Goal: Task Accomplishment & Management: Complete application form

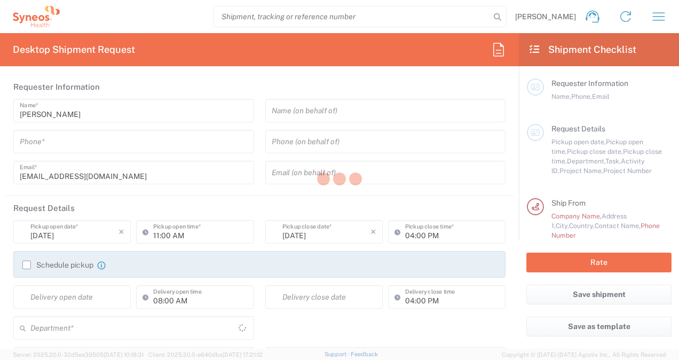
type input "3229"
type input "[GEOGRAPHIC_DATA]"
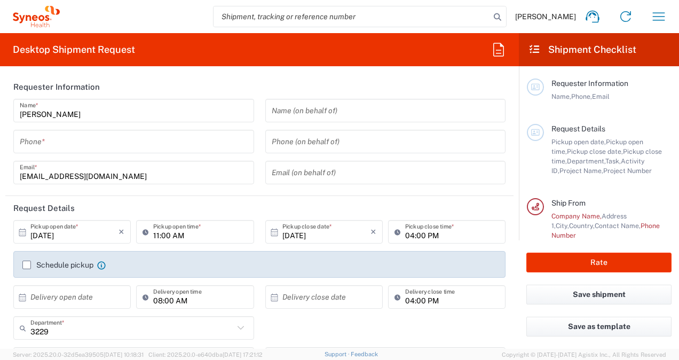
type input "Syneos Health France SARL"
click at [662, 17] on icon "button" at bounding box center [658, 16] width 17 height 17
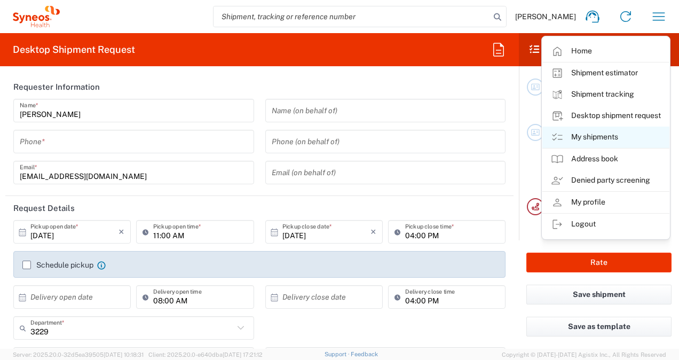
click at [592, 136] on link "My shipments" at bounding box center [606, 137] width 127 height 21
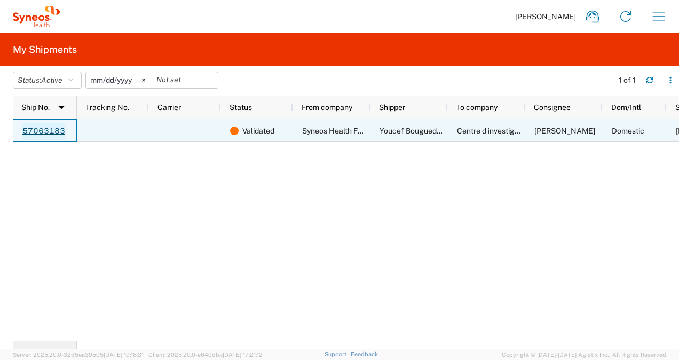
click at [36, 130] on link "57063183" at bounding box center [44, 131] width 44 height 17
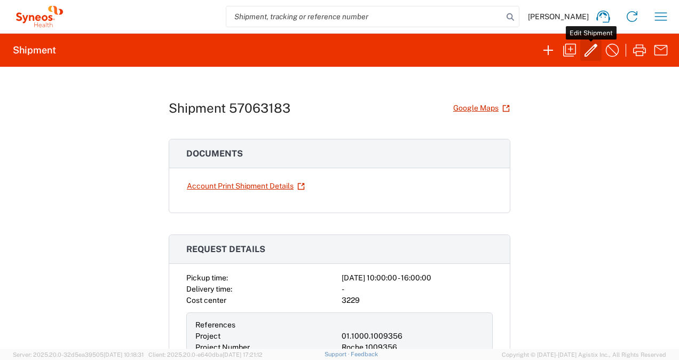
click at [593, 47] on icon "button" at bounding box center [591, 50] width 13 height 13
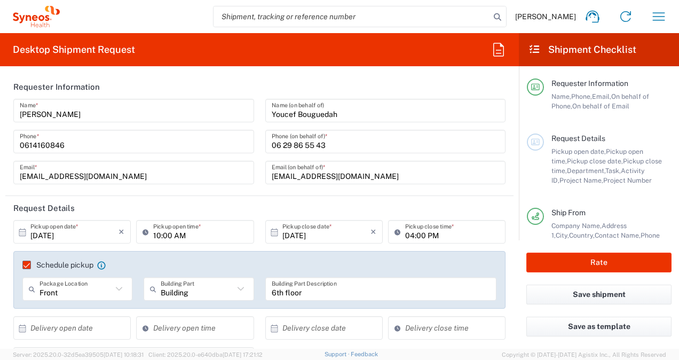
type input "3229"
type input "01.1000.1009356"
type input "Roche 1009356"
type input "Department"
type input "Medium Box"
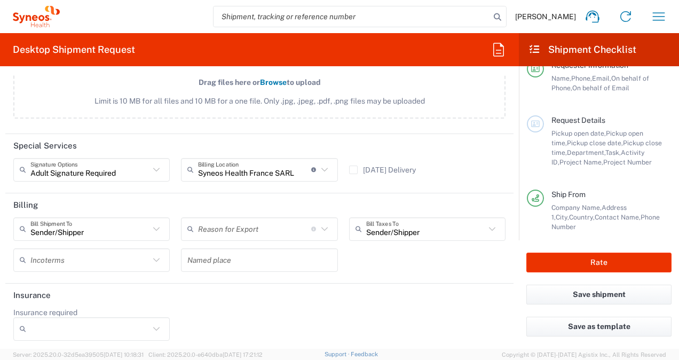
scroll to position [4, 0]
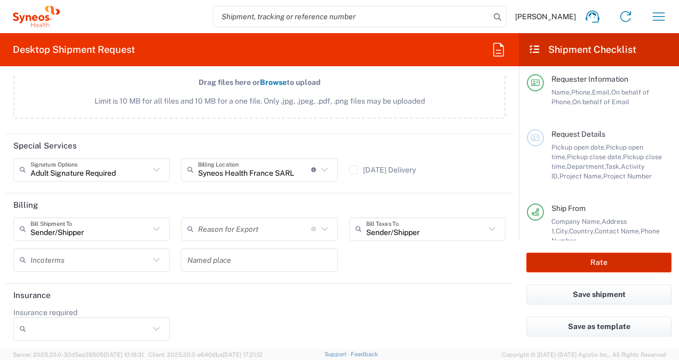
click at [605, 261] on button "Rate" at bounding box center [599, 263] width 145 height 20
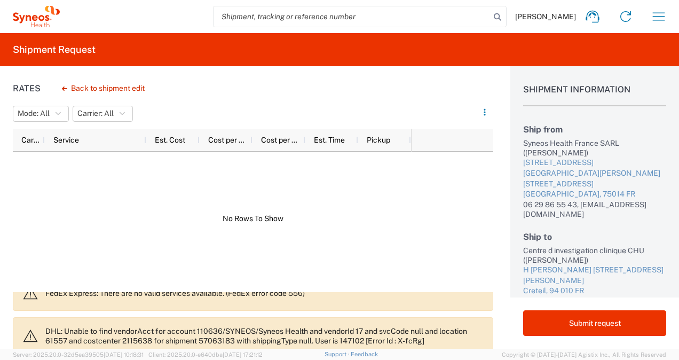
scroll to position [17, 0]
click at [117, 83] on button "Back to shipment edit" at bounding box center [103, 88] width 100 height 19
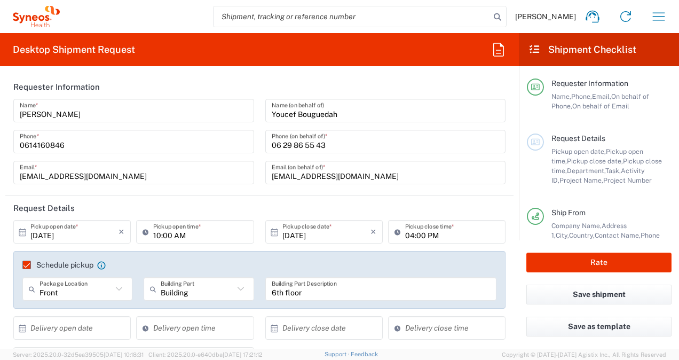
type input "3229"
type input "01.1000.1009356"
type input "Roche 1009356"
type input "Medium Box"
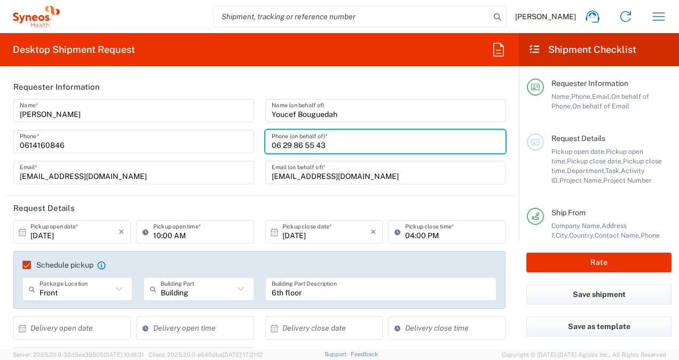
click at [279, 144] on input "06 29 86 55 43" at bounding box center [386, 141] width 228 height 19
type input "0629865543"
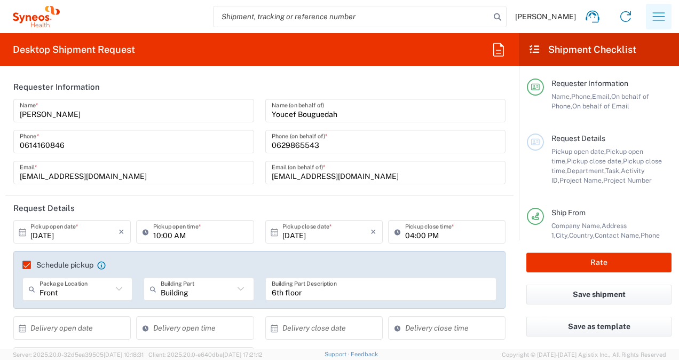
click at [656, 13] on icon "button" at bounding box center [659, 16] width 12 height 8
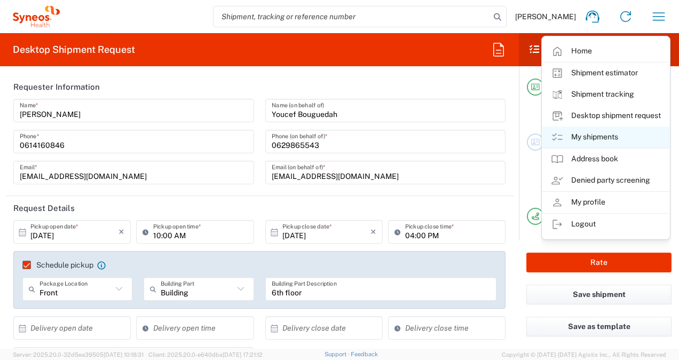
click at [589, 133] on link "My shipments" at bounding box center [606, 137] width 127 height 21
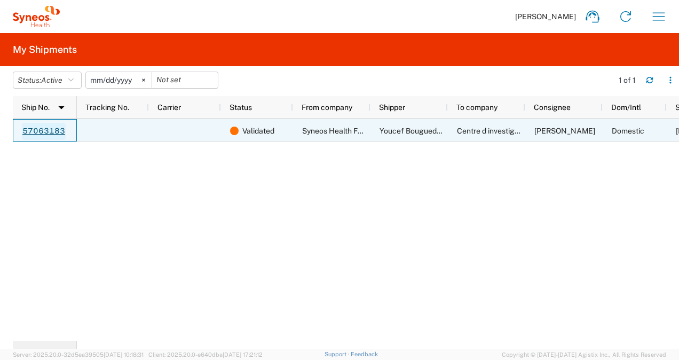
click at [51, 129] on link "57063183" at bounding box center [44, 131] width 44 height 17
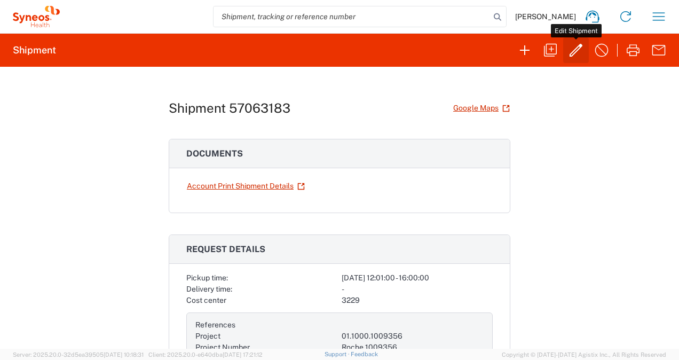
click at [583, 51] on icon "button" at bounding box center [576, 50] width 17 height 17
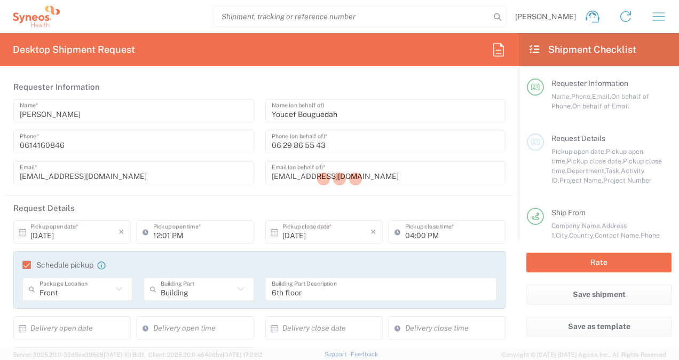
type input "3229"
type input "01.1000.1009356"
type input "Roche 1009356"
type input "Medium Box"
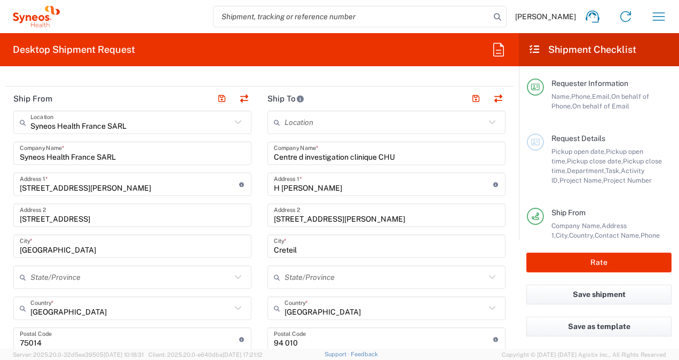
scroll to position [496, 0]
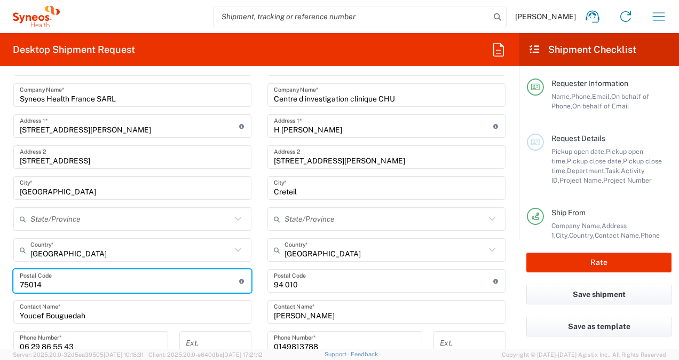
click at [73, 283] on input "undefined" at bounding box center [129, 281] width 219 height 19
click at [281, 282] on input "undefined" at bounding box center [383, 281] width 219 height 19
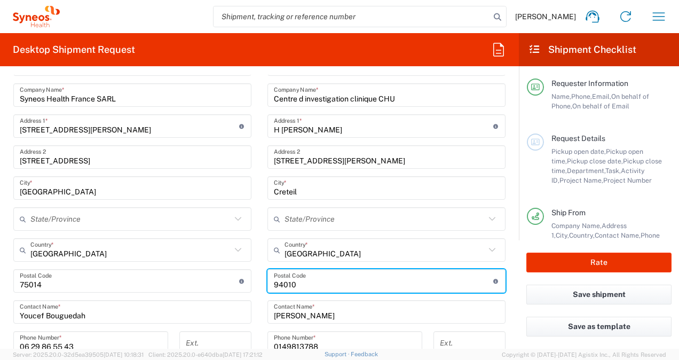
type input "94010"
click at [260, 252] on main "Location Addison Whitney LLC-Morrisvile NC US Barcelona-Syneos Health BioSector…" at bounding box center [387, 276] width 254 height 449
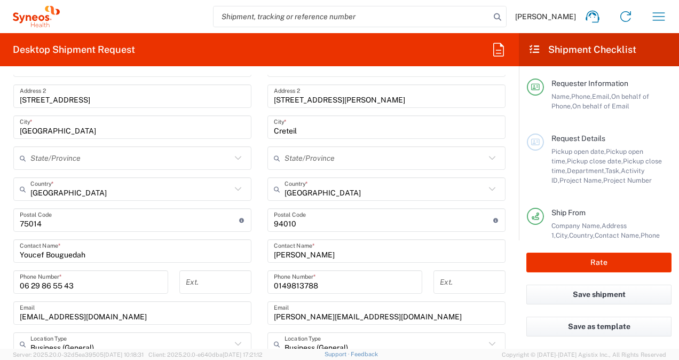
scroll to position [558, 0]
click at [30, 281] on input "06 29 86 55 43" at bounding box center [91, 281] width 142 height 19
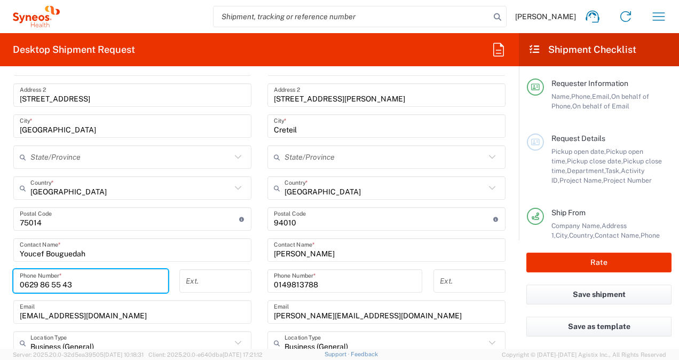
click at [40, 283] on input "0629 86 55 43" at bounding box center [91, 281] width 142 height 19
click at [48, 283] on input "062986 55 43" at bounding box center [91, 281] width 142 height 19
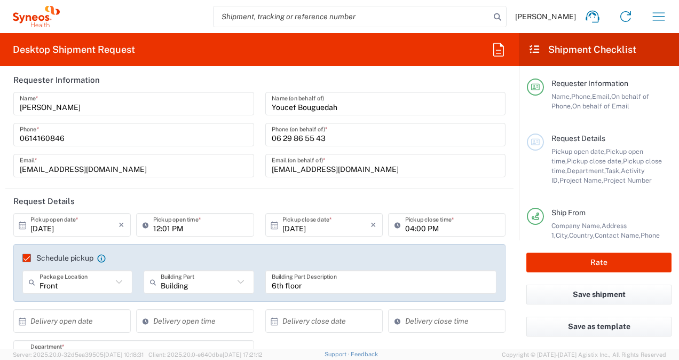
scroll to position [0, 0]
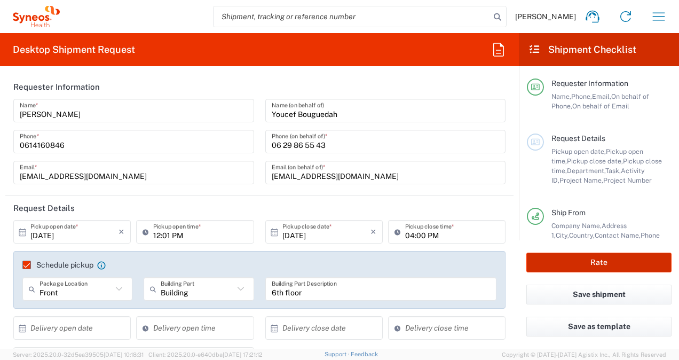
type input "0629865543"
click at [588, 262] on button "Rate" at bounding box center [599, 263] width 145 height 20
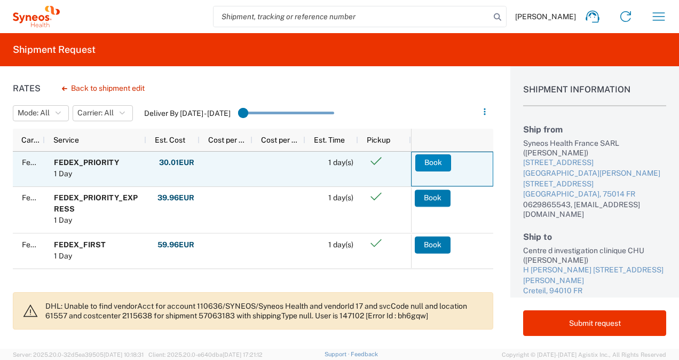
click at [441, 162] on button "Book" at bounding box center [433, 162] width 36 height 17
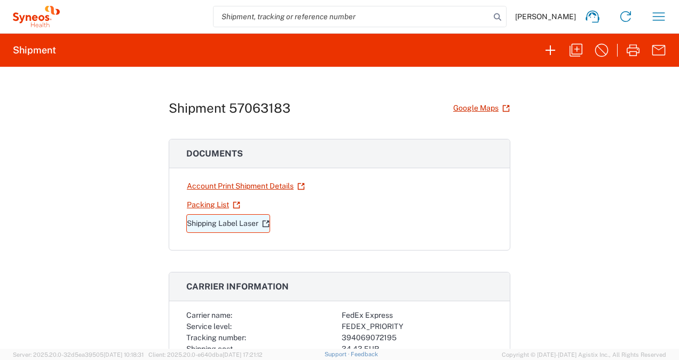
click at [217, 219] on link "Shipping Label Laser" at bounding box center [228, 223] width 84 height 19
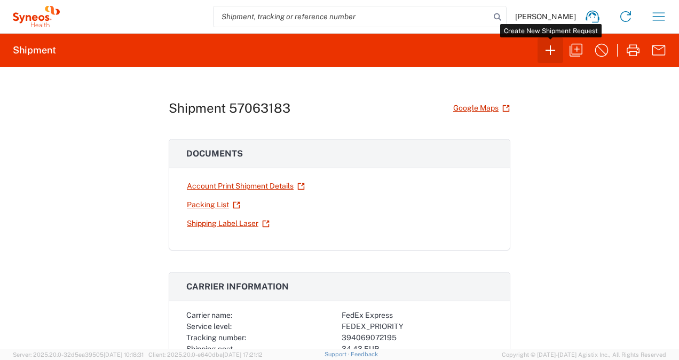
click at [545, 50] on icon "button" at bounding box center [550, 50] width 17 height 17
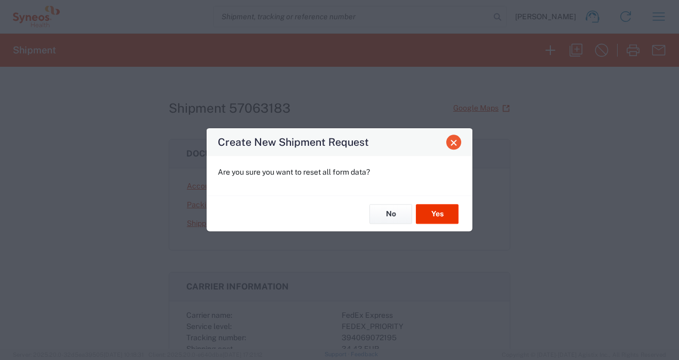
click at [458, 140] on span "Close" at bounding box center [453, 142] width 7 height 7
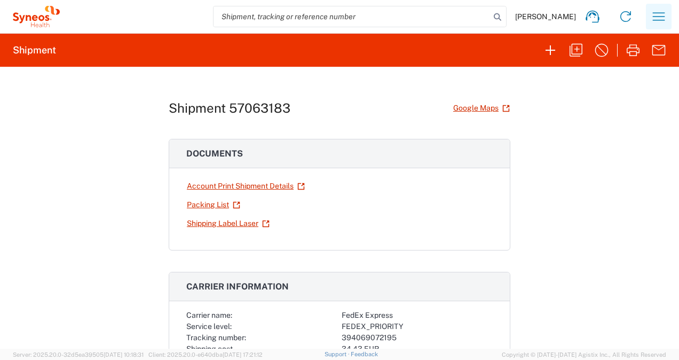
click at [660, 12] on icon "button" at bounding box center [658, 16] width 17 height 17
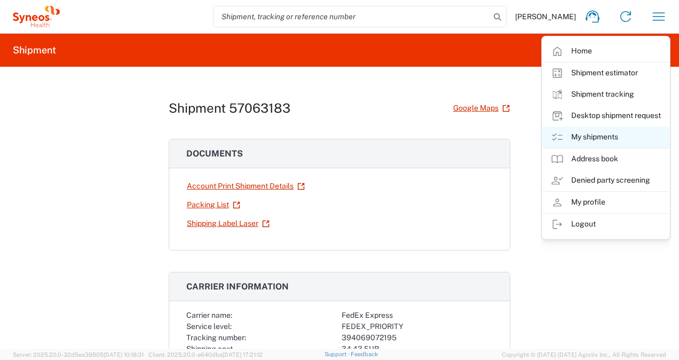
click at [607, 136] on link "My shipments" at bounding box center [606, 137] width 127 height 21
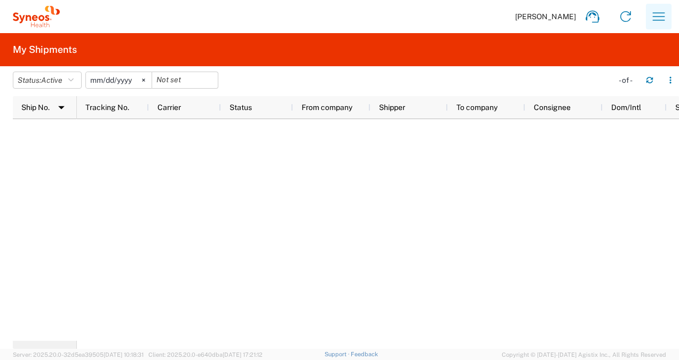
click at [657, 12] on icon "button" at bounding box center [658, 16] width 17 height 17
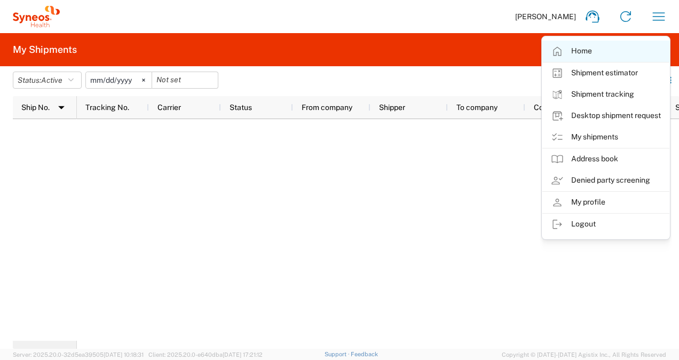
click at [603, 48] on link "Home" at bounding box center [606, 51] width 127 height 21
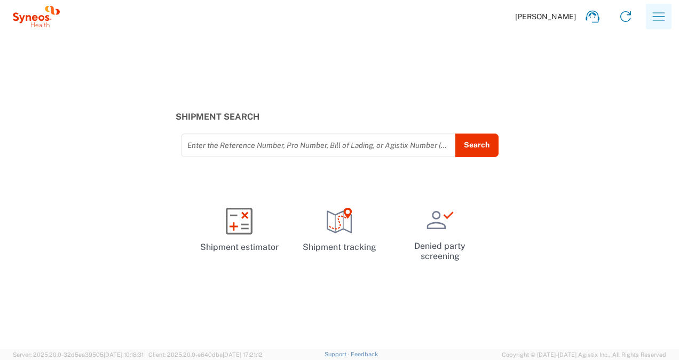
click at [664, 18] on icon "button" at bounding box center [658, 16] width 17 height 17
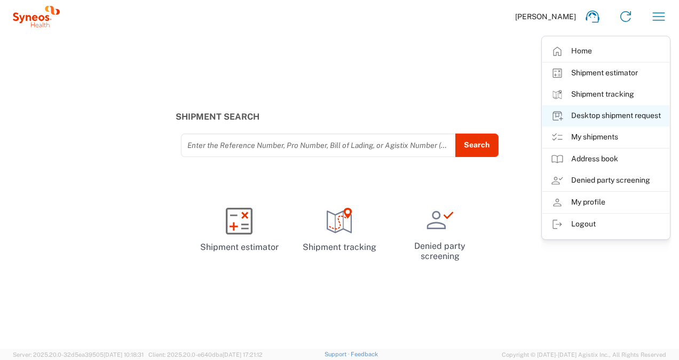
click at [610, 112] on link "Desktop shipment request" at bounding box center [606, 115] width 127 height 21
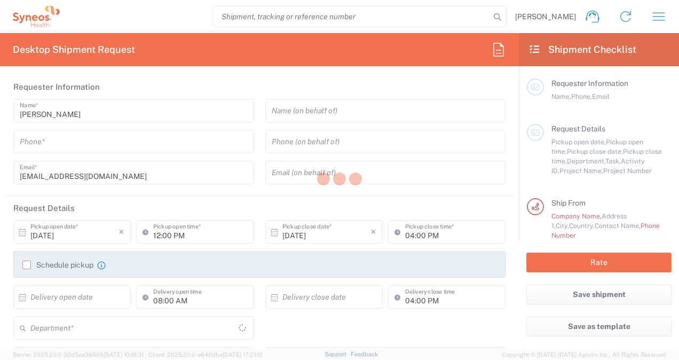
type input "3229"
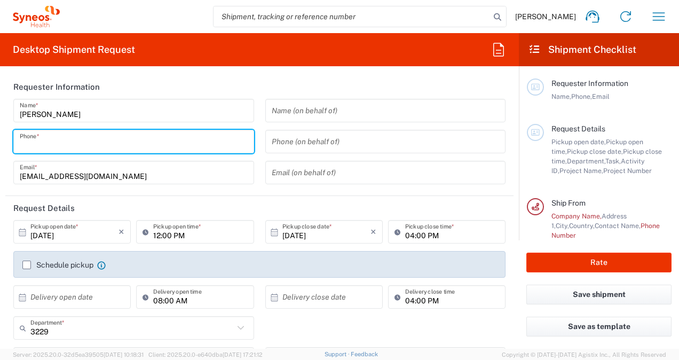
click at [87, 145] on input "tel" at bounding box center [134, 141] width 228 height 19
type input "0614160846"
click at [272, 110] on input "text" at bounding box center [386, 110] width 228 height 19
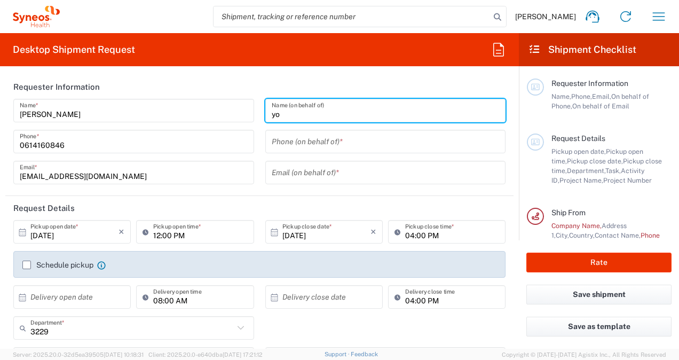
type input "y"
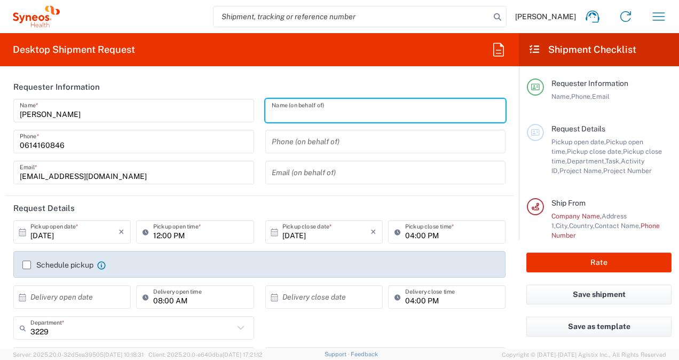
paste input "Youcef BOUGUEDAH"
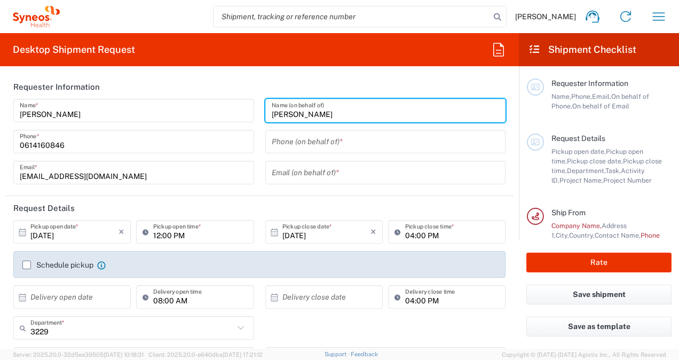
type input "Youcef BOUGUEDAH"
click at [324, 143] on input "tel" at bounding box center [386, 141] width 228 height 19
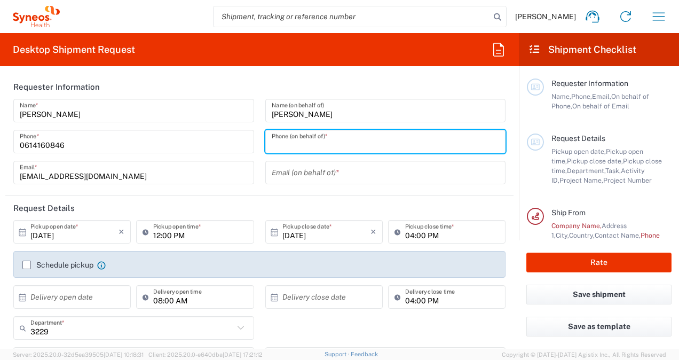
type input "0629865543"
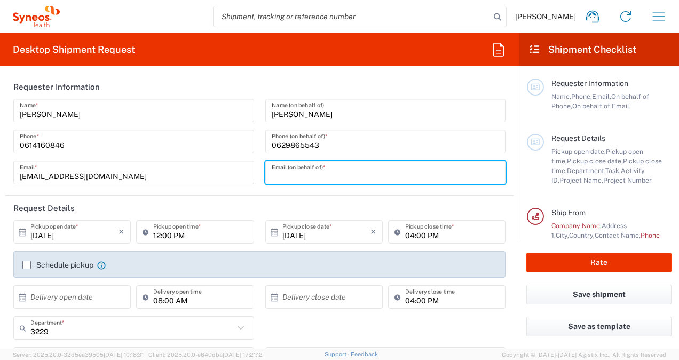
click at [292, 176] on input "text" at bounding box center [386, 172] width 228 height 19
type input "youcef.bouguedah@syneoshealth.com"
type input "Centre d investigation clinique CHU"
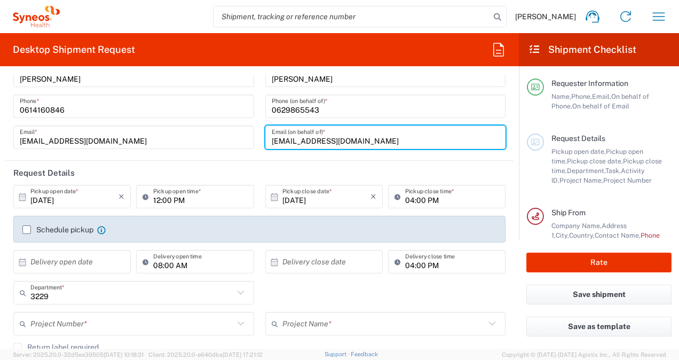
scroll to position [48, 0]
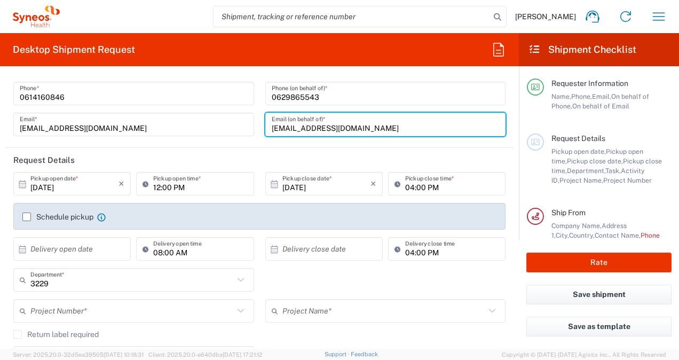
click at [25, 216] on label "Schedule pickup" at bounding box center [57, 217] width 71 height 9
click at [27, 217] on input "Schedule pickup" at bounding box center [27, 217] width 0 height 0
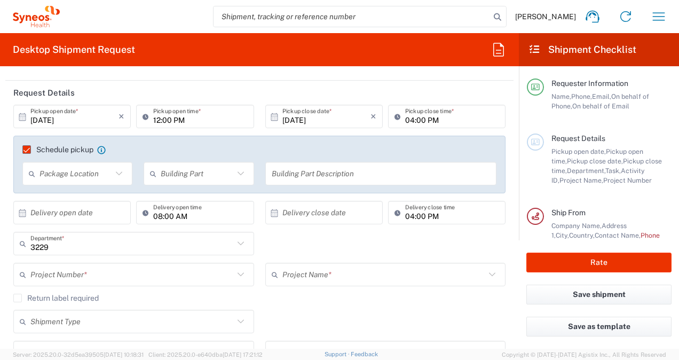
scroll to position [116, 0]
click at [132, 274] on input "text" at bounding box center [131, 273] width 203 height 19
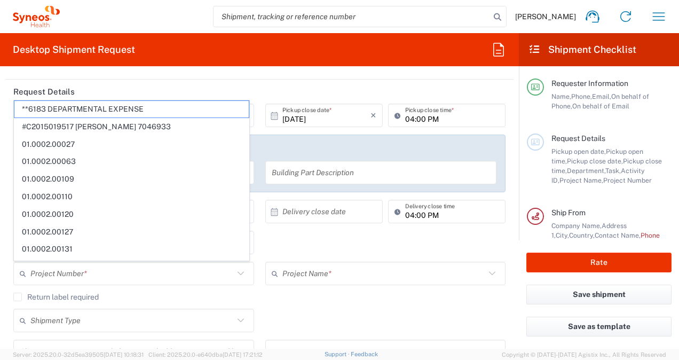
click at [87, 89] on header "Request Details" at bounding box center [259, 92] width 508 height 24
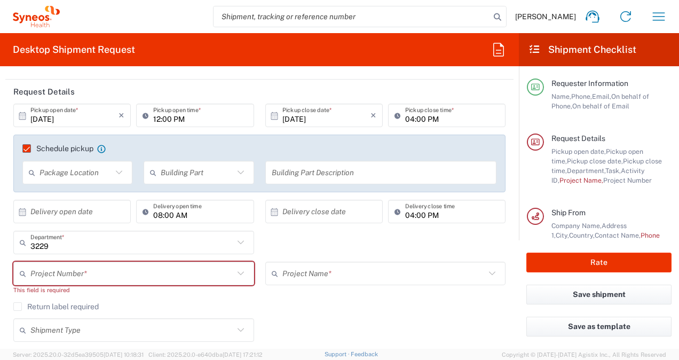
click at [76, 270] on input "text" at bounding box center [131, 273] width 203 height 19
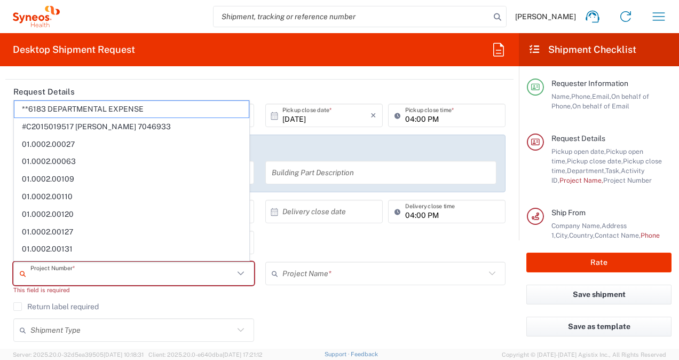
paste input "1000.1009356"
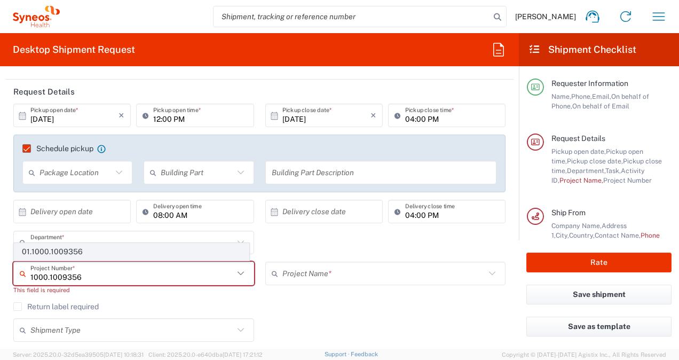
click at [87, 247] on span "01.1000.1009356" at bounding box center [131, 252] width 234 height 17
type input "01.1000.1009356"
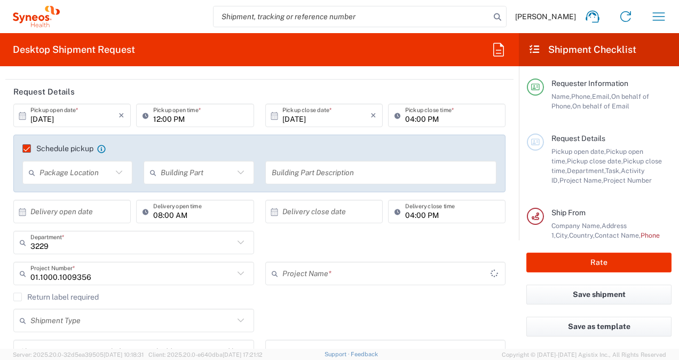
type input "Roche 1009356"
click at [277, 317] on div "Shipment Type Batch Regular" at bounding box center [260, 324] width 504 height 31
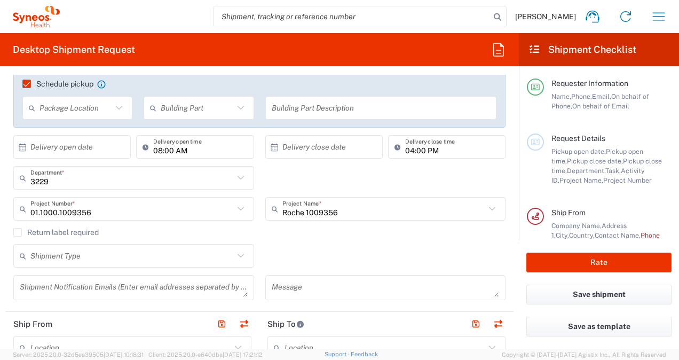
scroll to position [182, 0]
click at [157, 256] on input "text" at bounding box center [131, 255] width 203 height 19
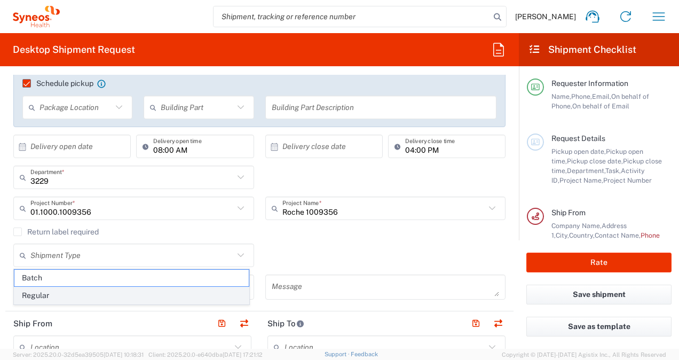
click at [76, 295] on span "Regular" at bounding box center [131, 295] width 234 height 17
type input "Regular"
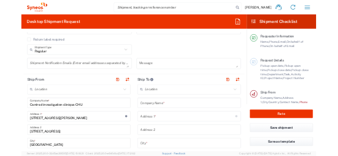
scroll to position [323, 0]
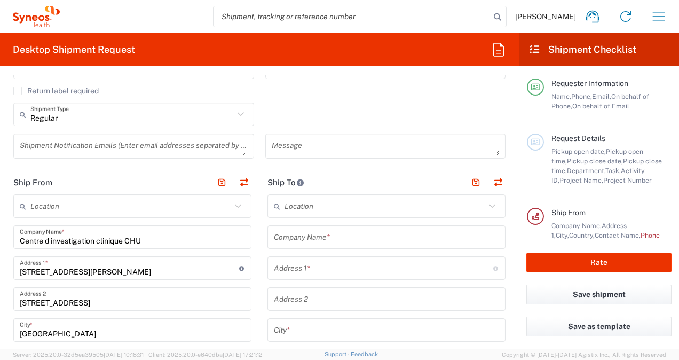
click at [178, 203] on input "text" at bounding box center [130, 206] width 201 height 19
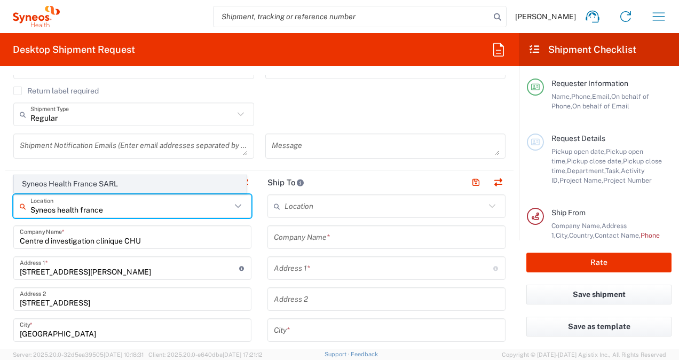
click at [148, 185] on span "Syneos Health France SARL" at bounding box center [130, 184] width 232 height 17
type input "Syneos Health France SARL"
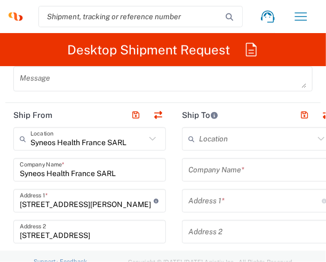
scroll to position [707, 0]
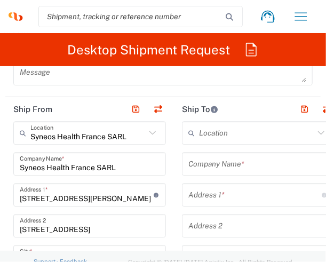
click at [230, 131] on input "text" at bounding box center [256, 133] width 115 height 19
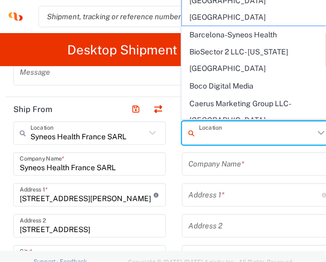
type input "H"
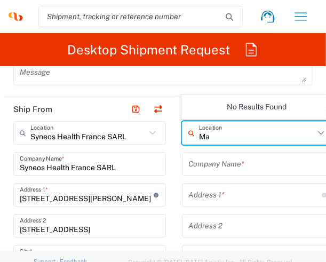
type input "M"
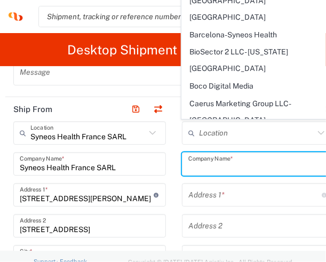
click at [224, 165] on input "text" at bounding box center [259, 164] width 140 height 19
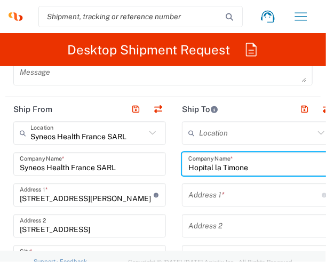
type input "Hopital la Timone"
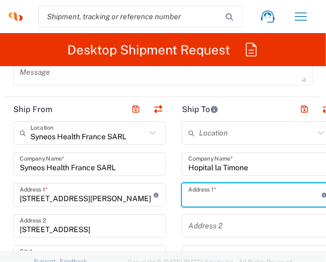
click at [231, 198] on input "text" at bounding box center [256, 195] width 134 height 19
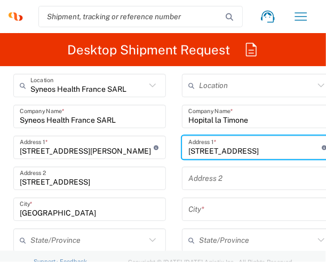
scroll to position [755, 0]
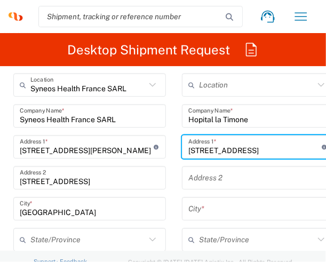
type input "264 rue saint Pierre"
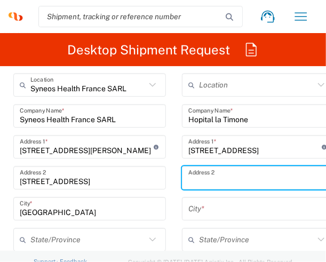
click at [211, 178] on input "text" at bounding box center [259, 178] width 140 height 19
type input "M"
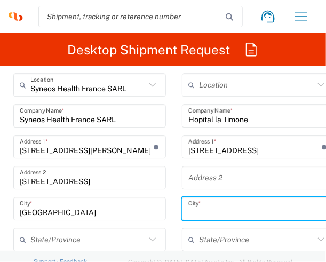
click at [211, 211] on input "text" at bounding box center [259, 209] width 140 height 19
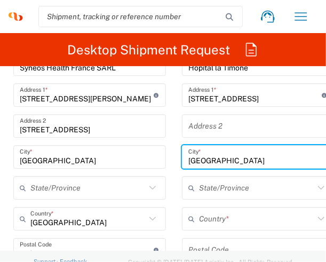
scroll to position [817, 0]
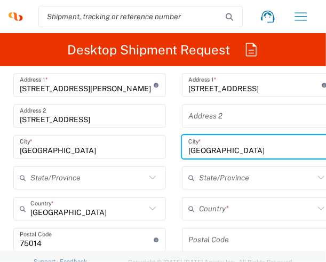
type input "Marseille"
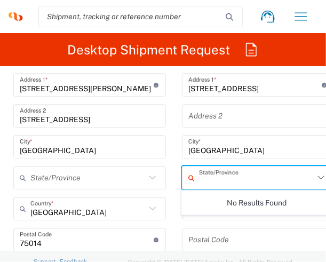
click at [207, 178] on input "text" at bounding box center [256, 178] width 115 height 19
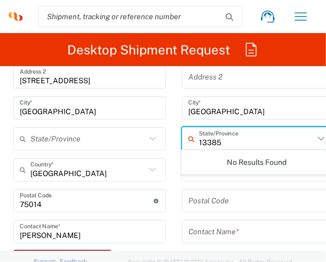
scroll to position [860, 0]
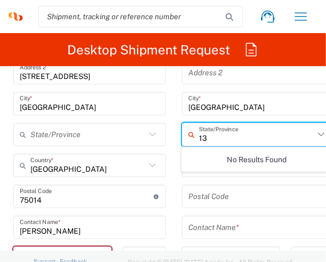
type input "1"
type input "Marseille"
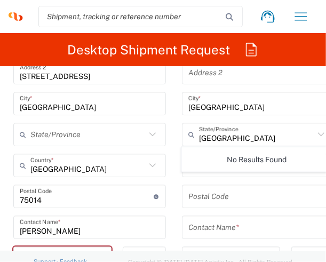
click at [175, 149] on main "Location Addison Whitney LLC-Morrisvile NC US Barcelona-Syneos Health BioSector…" at bounding box center [258, 192] width 169 height 449
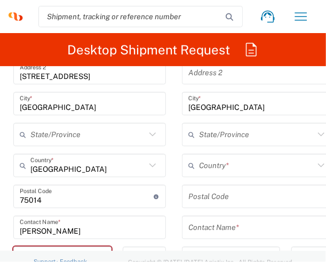
click at [235, 131] on input "text" at bounding box center [256, 134] width 115 height 19
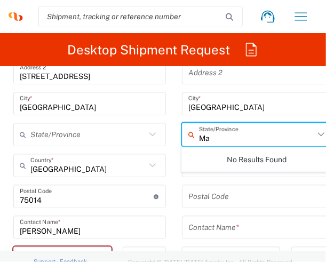
type input "M"
type input "a"
click at [174, 150] on main "Location Addison Whitney LLC-Morrisvile NC US Barcelona-Syneos Health BioSector…" at bounding box center [258, 192] width 169 height 449
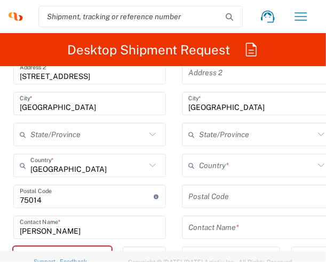
click at [234, 162] on input "text" at bounding box center [256, 165] width 115 height 19
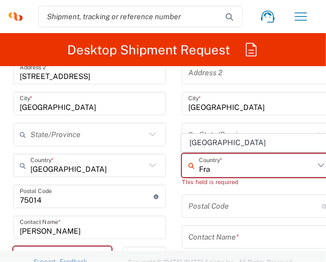
type input "Fra"
click at [200, 210] on input "undefined" at bounding box center [256, 206] width 134 height 19
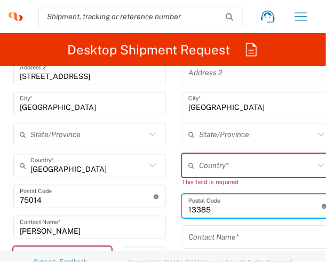
type input "13385"
click at [225, 167] on input "text" at bounding box center [256, 165] width 115 height 19
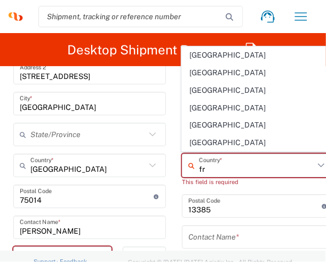
type input "France"
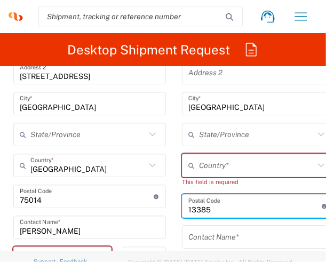
scroll to position [0, 10]
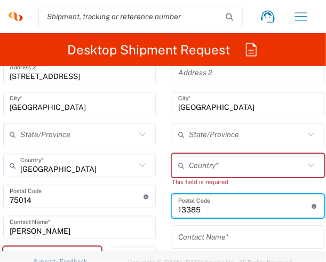
click at [230, 171] on input "text" at bounding box center [246, 165] width 115 height 19
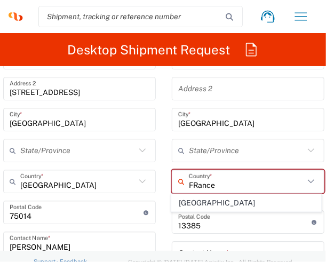
scroll to position [846, 0]
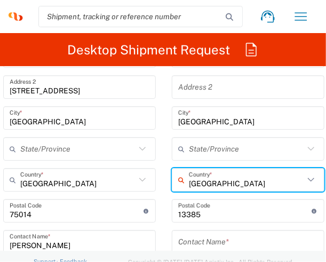
type input "France"
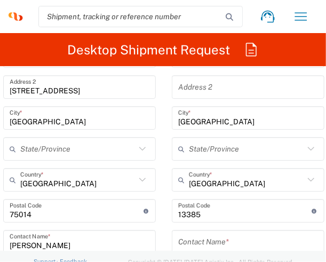
click at [167, 199] on main "Location Addison Whitney LLC-Morrisvile NC US Barcelona-Syneos Health BioSector…" at bounding box center [248, 206] width 169 height 449
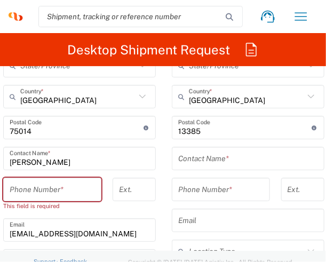
scroll to position [933, 0]
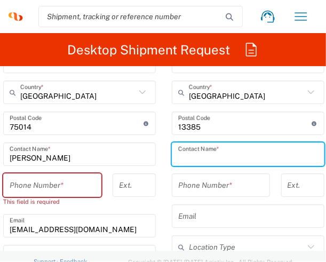
click at [236, 154] on input "text" at bounding box center [248, 154] width 140 height 19
type input "Claire DIMIER"
click at [210, 186] on input "tel" at bounding box center [220, 185] width 85 height 19
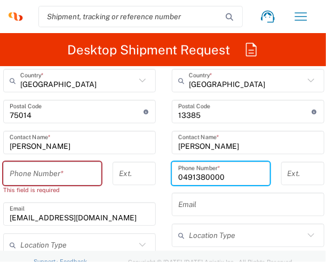
scroll to position [945, 0]
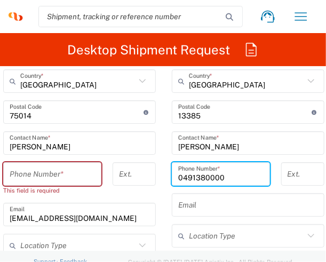
type input "0491380000"
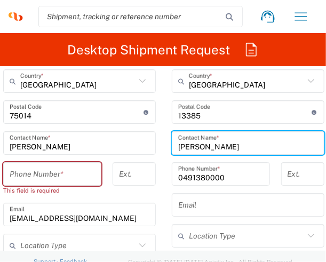
click at [247, 145] on input "Claire DIMIER" at bounding box center [248, 143] width 140 height 19
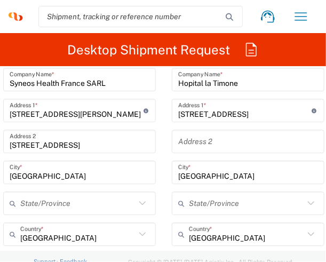
scroll to position [792, 0]
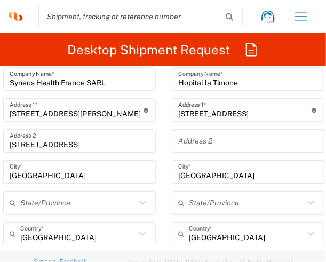
type input "Claire DIMIER & Pr AZULAY"
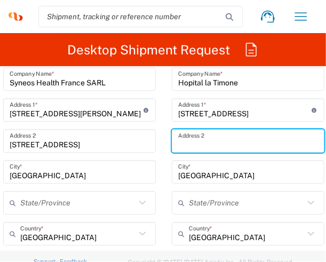
click at [220, 139] on input "text" at bounding box center [248, 141] width 140 height 19
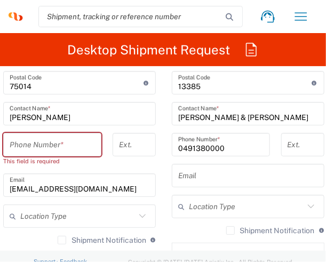
scroll to position [979, 0]
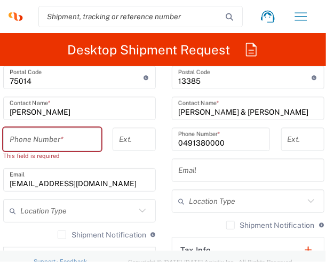
type input "9eme etage"
click at [56, 134] on input "tel" at bounding box center [52, 139] width 85 height 19
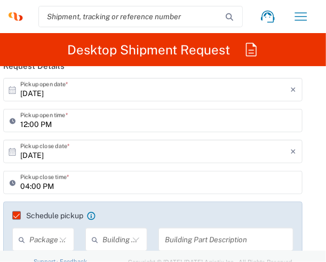
scroll to position [0, 0]
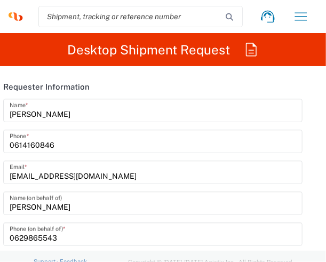
click at [111, 204] on input "Youcef BOUGUEDAH" at bounding box center [153, 203] width 287 height 19
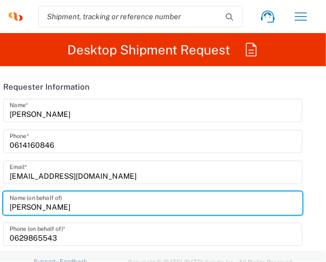
drag, startPoint x: 83, startPoint y: 207, endPoint x: 11, endPoint y: 205, distance: 72.7
click at [11, 205] on input "Youcef BOUGUEDAH" at bounding box center [153, 203] width 287 height 19
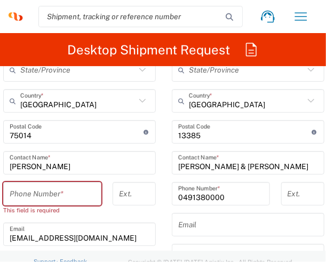
scroll to position [928, 0]
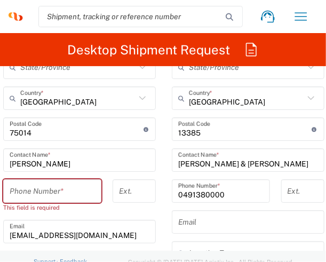
type input "Youcef BOUGUEDAH"
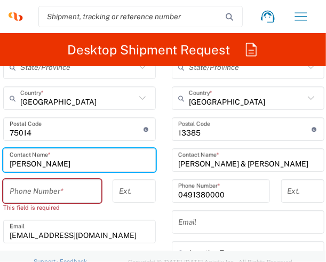
drag, startPoint x: 72, startPoint y: 161, endPoint x: 4, endPoint y: 158, distance: 67.4
click at [4, 158] on div "Adelaide Tauk Contact Name *" at bounding box center [79, 159] width 153 height 23
paste input "Youcef BOUGUEDAH"
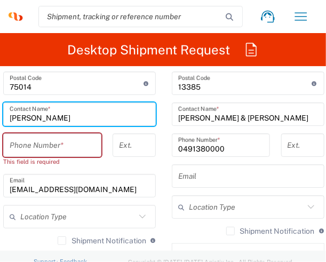
scroll to position [974, 0]
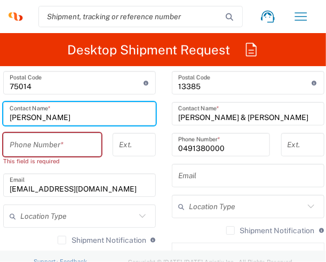
type input "Youcef BOUGUEDAH"
click at [38, 137] on input "tel" at bounding box center [52, 145] width 85 height 19
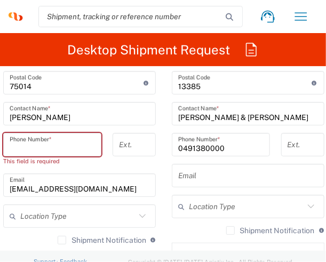
type input "0629865543"
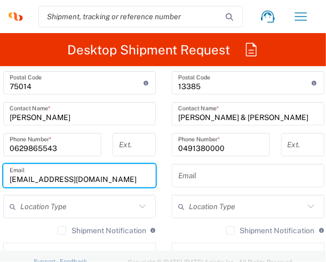
drag, startPoint x: 131, startPoint y: 175, endPoint x: 4, endPoint y: 179, distance: 127.2
click at [4, 179] on div "adelaide.tauk@syneoshealth.com Email" at bounding box center [79, 175] width 153 height 23
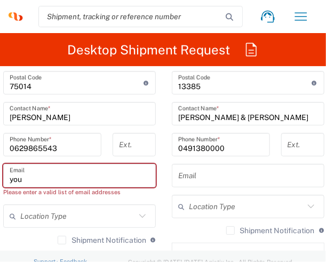
type input "youcef.bouguedah@syneoshealth.com"
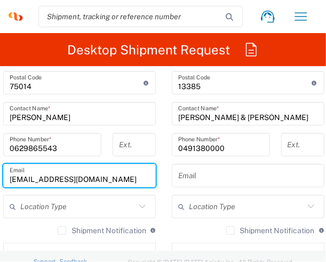
click at [164, 193] on main "Location Addison Whitney LLC-Morrisvile NC US Barcelona-Syneos Health BioSector…" at bounding box center [248, 78] width 169 height 449
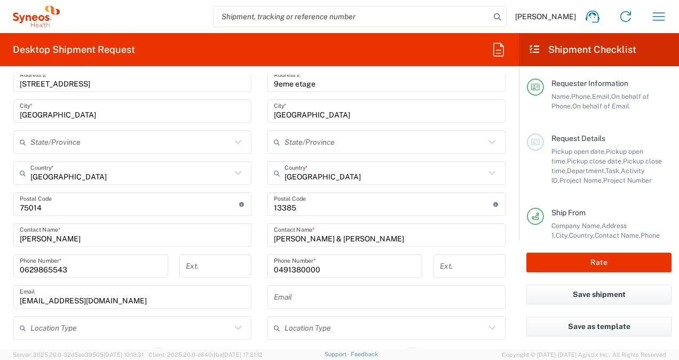
scroll to position [545, 0]
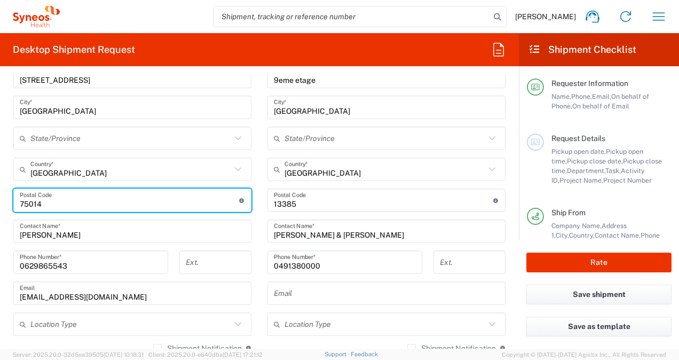
click at [118, 200] on input "undefined" at bounding box center [129, 200] width 219 height 19
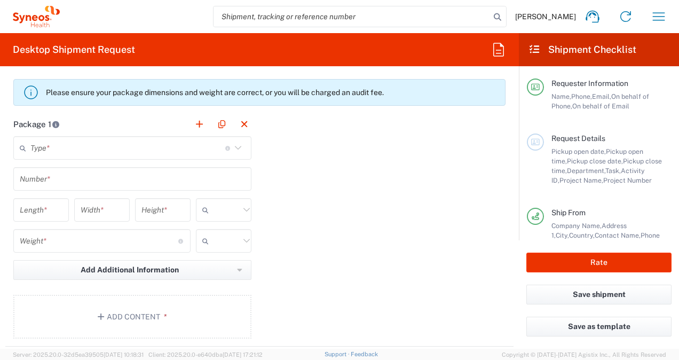
scroll to position [978, 0]
click at [186, 145] on input "text" at bounding box center [127, 147] width 195 height 19
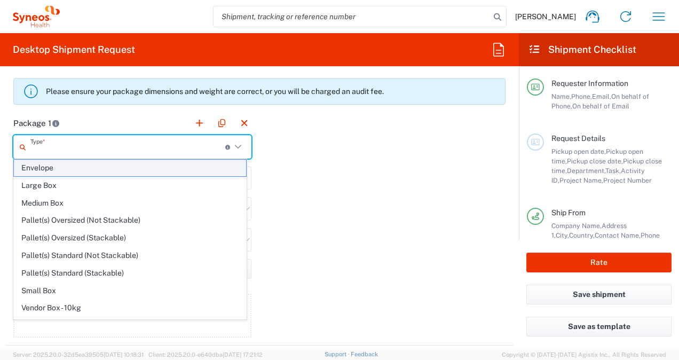
click at [67, 169] on span "Envelope" at bounding box center [130, 168] width 232 height 17
type input "Envelope"
type input "1"
type input "9.5"
type input "12.5"
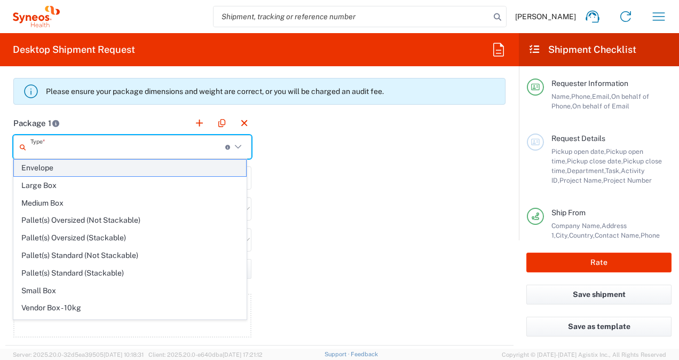
type input "0.25"
type input "in"
type input "0.45"
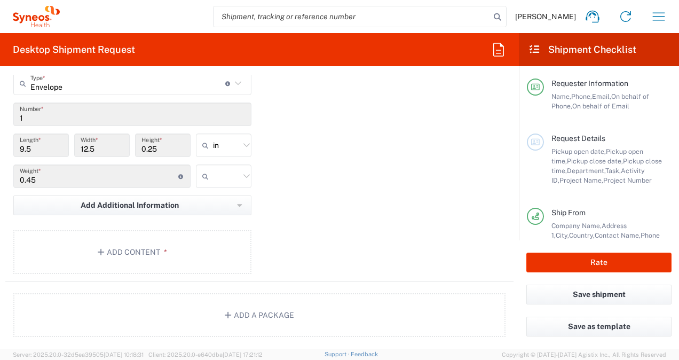
scroll to position [1042, 0]
click at [96, 256] on button "Add Content *" at bounding box center [132, 252] width 238 height 44
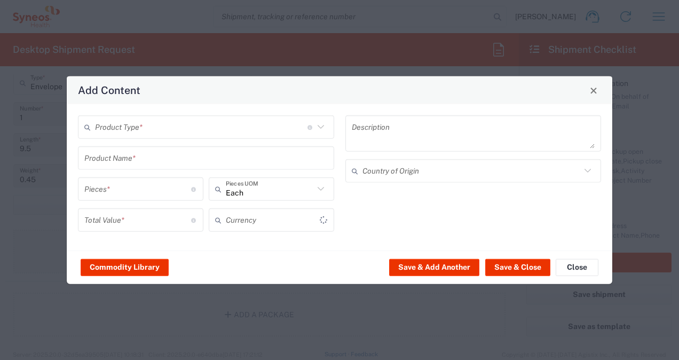
type input "US Dollar"
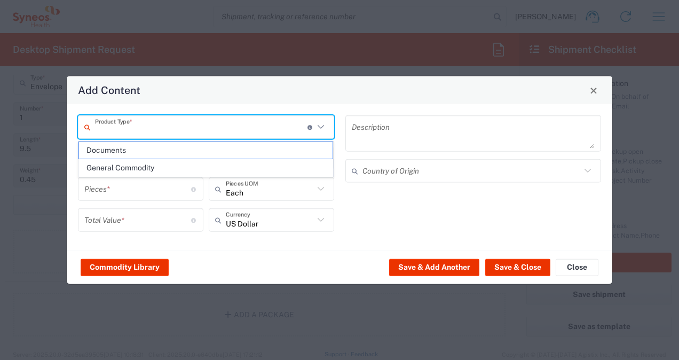
click at [264, 127] on input "text" at bounding box center [201, 126] width 213 height 19
click at [168, 153] on span "Documents" at bounding box center [206, 150] width 254 height 17
type input "Documents"
type input "1"
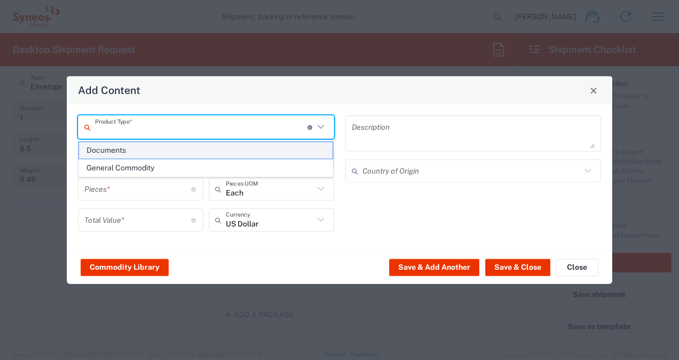
type input "1"
type textarea "Documents"
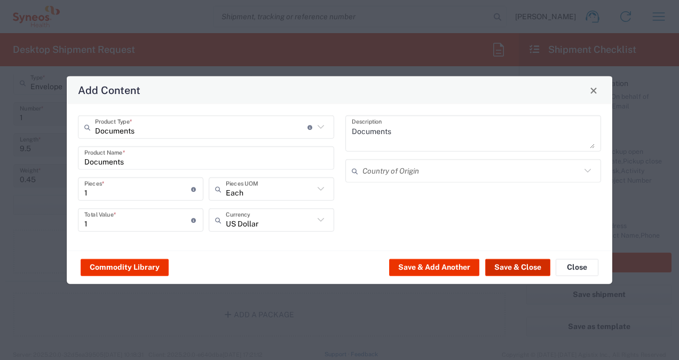
click at [511, 268] on button "Save & Close" at bounding box center [517, 266] width 65 height 17
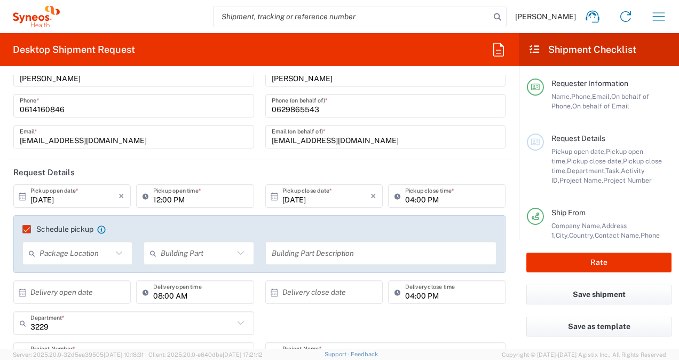
scroll to position [0, 0]
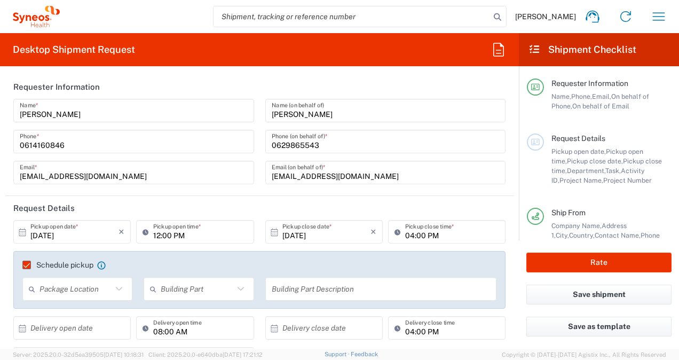
click at [108, 111] on input "Adelaide Tauk" at bounding box center [134, 110] width 228 height 19
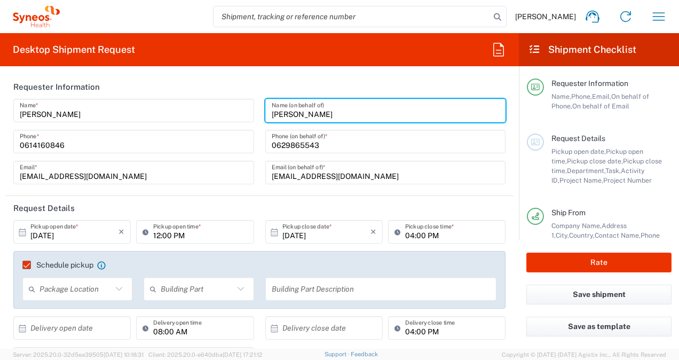
click at [344, 114] on input "Youcef BOUGUEDAH" at bounding box center [386, 110] width 228 height 19
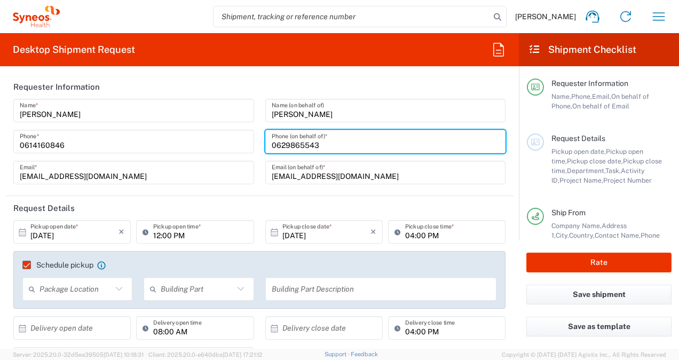
click at [323, 145] on input "0629865543" at bounding box center [386, 141] width 228 height 19
click at [164, 143] on input "0614160846" at bounding box center [134, 141] width 228 height 19
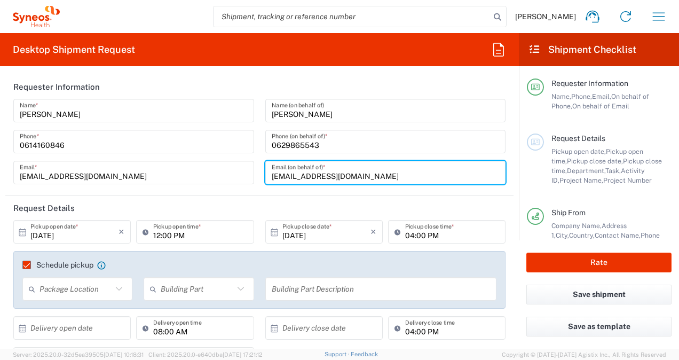
click at [418, 174] on input "youcef.bouguedah@syneoshealth.com" at bounding box center [386, 172] width 228 height 19
click at [144, 176] on input "adelaide.tauk@syneoshealth.com" at bounding box center [134, 172] width 228 height 19
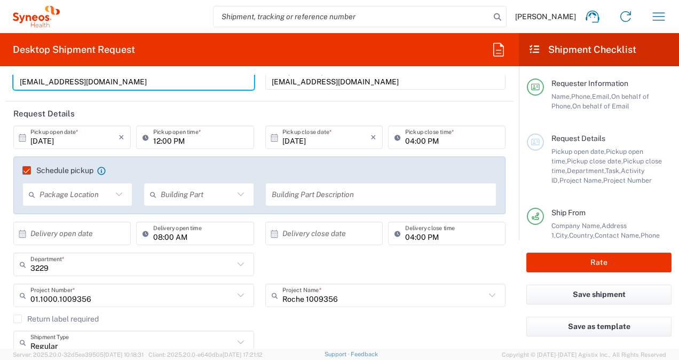
scroll to position [98, 0]
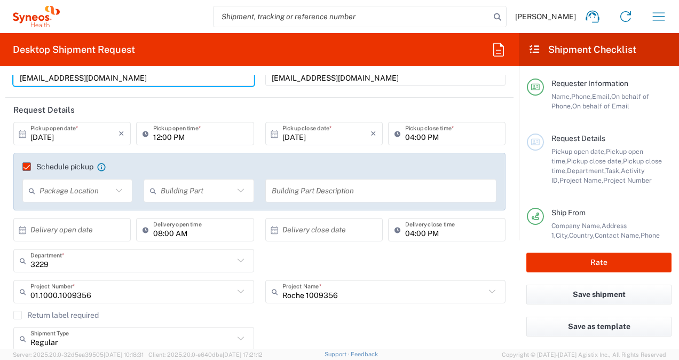
click at [346, 293] on input "Roche 1009356" at bounding box center [384, 292] width 203 height 19
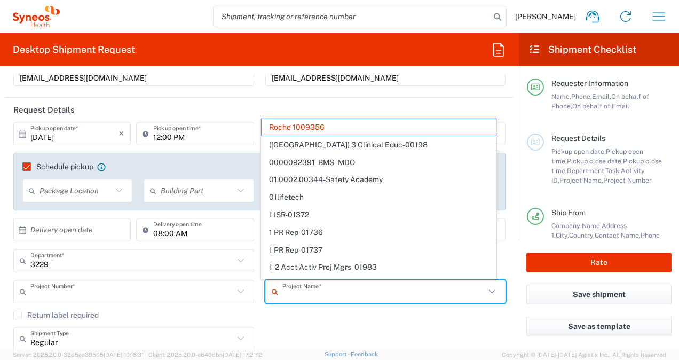
click at [175, 291] on input "text" at bounding box center [131, 292] width 203 height 19
type input "Roche 1009356"
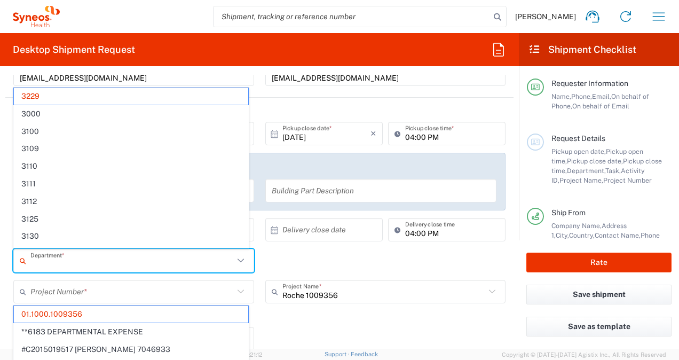
click at [209, 256] on input "text" at bounding box center [131, 261] width 203 height 19
type input "01.1000.1009356"
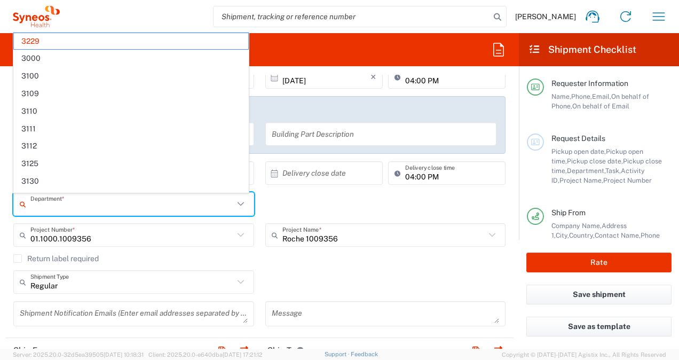
scroll to position [159, 0]
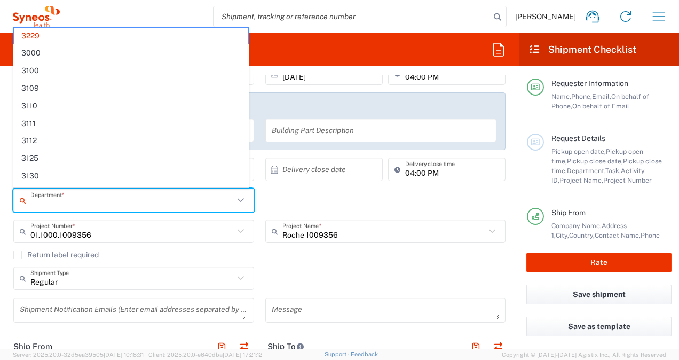
click at [273, 273] on div "Regular Shipment Type Batch Regular" at bounding box center [260, 281] width 504 height 31
type input "3229"
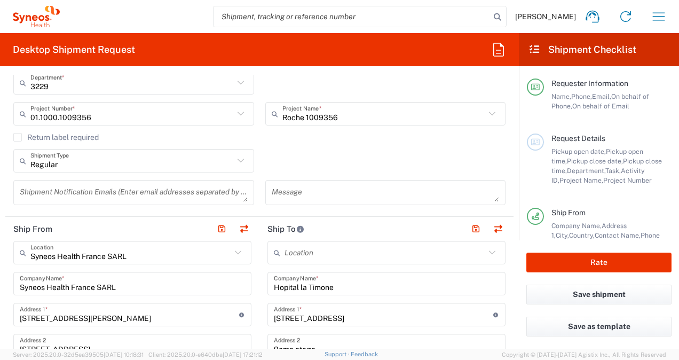
scroll to position [378, 0]
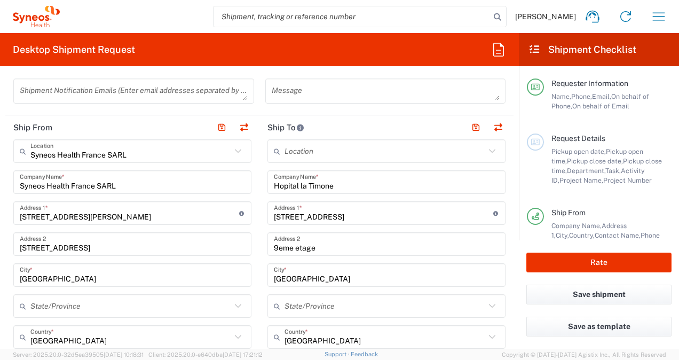
click at [349, 185] on input "Hopital la Timone" at bounding box center [386, 182] width 225 height 19
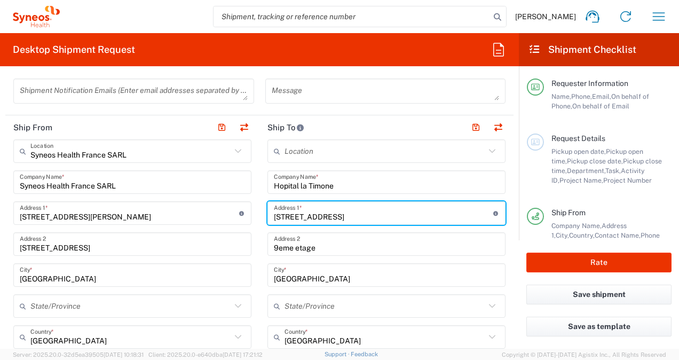
click at [352, 214] on input "264 rue saint Pierre" at bounding box center [383, 213] width 219 height 19
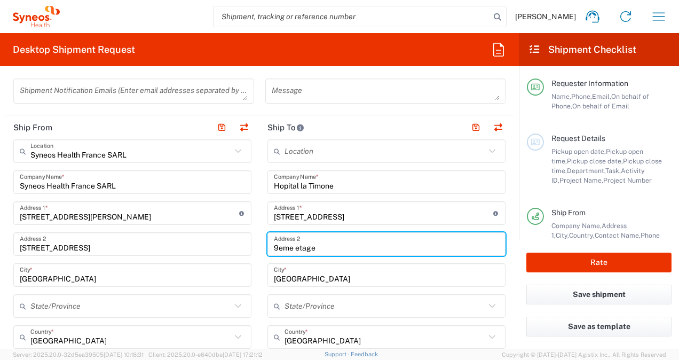
click at [338, 247] on input "9eme etage" at bounding box center [386, 244] width 225 height 19
click at [333, 277] on input "Marseille" at bounding box center [386, 275] width 225 height 19
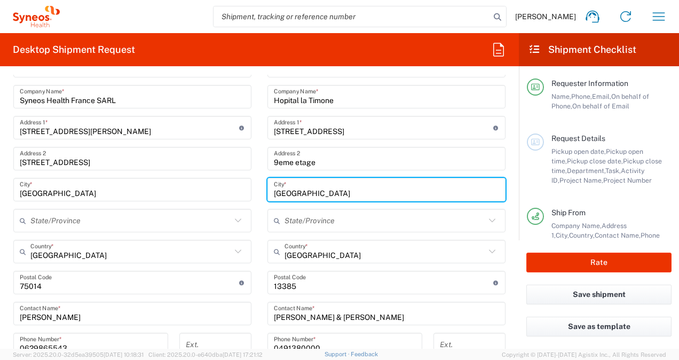
scroll to position [464, 0]
click at [335, 253] on input "France" at bounding box center [385, 251] width 201 height 19
type input "France"
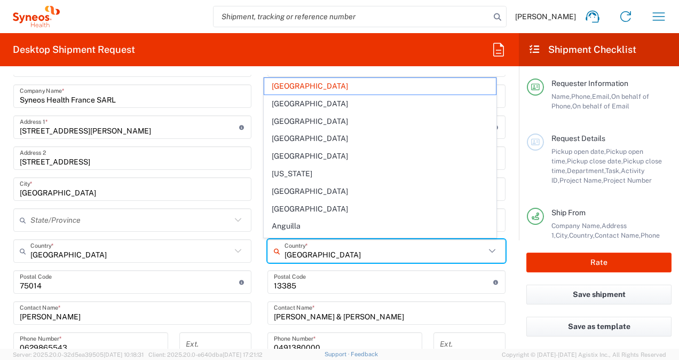
click at [293, 285] on input "undefined" at bounding box center [383, 282] width 219 height 19
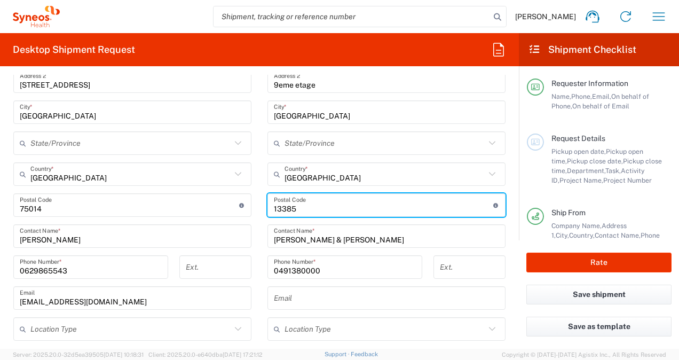
scroll to position [544, 0]
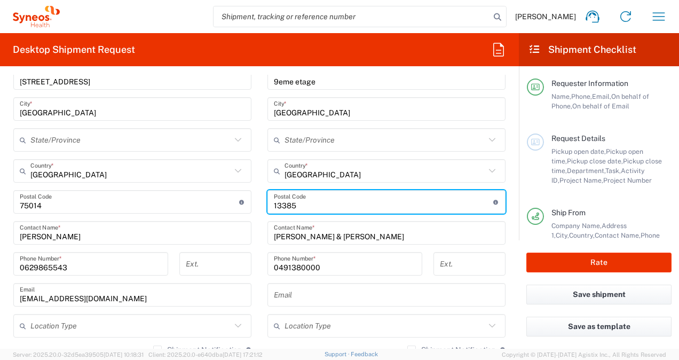
click at [379, 229] on input "Claire DIMIER & Pr AZULAY" at bounding box center [386, 233] width 225 height 19
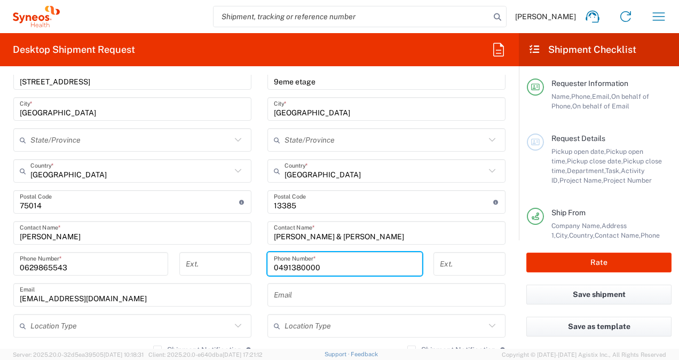
click at [325, 266] on input "0491380000" at bounding box center [345, 264] width 142 height 19
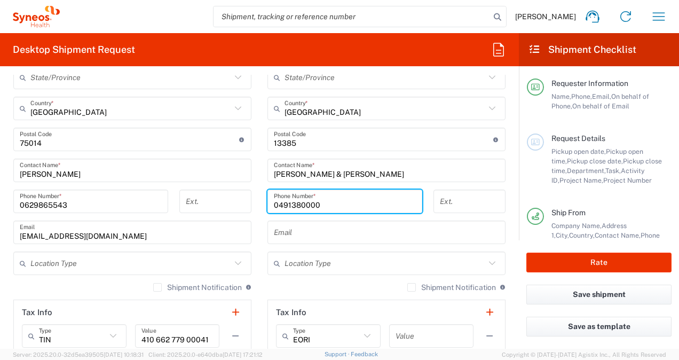
scroll to position [619, 0]
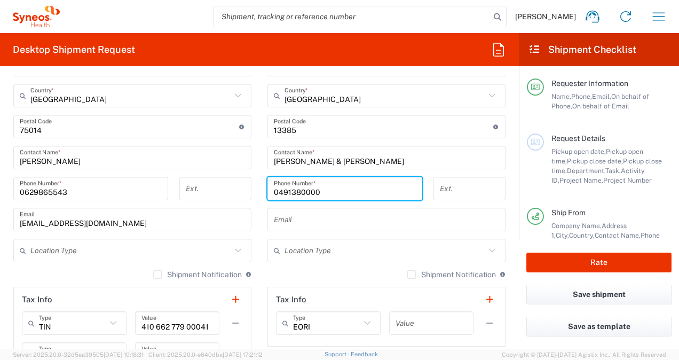
click at [116, 189] on input "0629865543" at bounding box center [91, 188] width 142 height 19
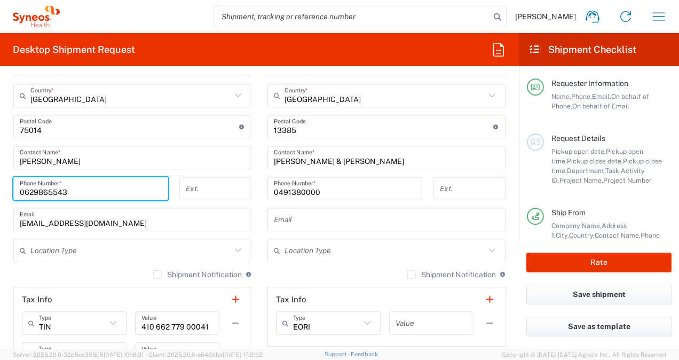
click at [114, 161] on input "Youcef BOUGUEDAH" at bounding box center [132, 157] width 225 height 19
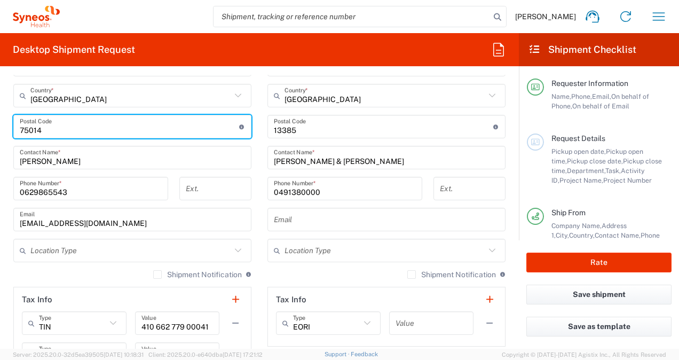
click at [74, 128] on input "undefined" at bounding box center [129, 126] width 219 height 19
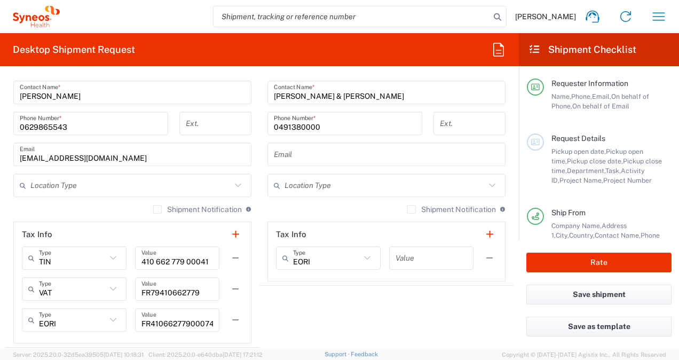
scroll to position [699, 0]
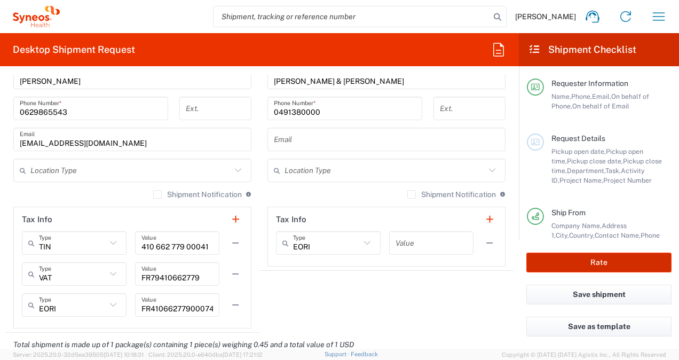
click at [599, 269] on button "Rate" at bounding box center [599, 263] width 145 height 20
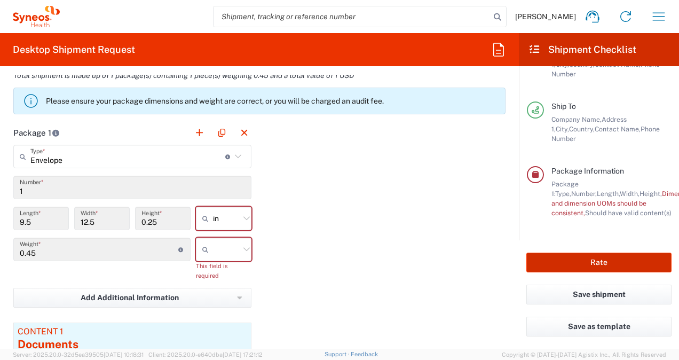
scroll to position [969, 0]
click at [240, 244] on icon at bounding box center [247, 249] width 14 height 14
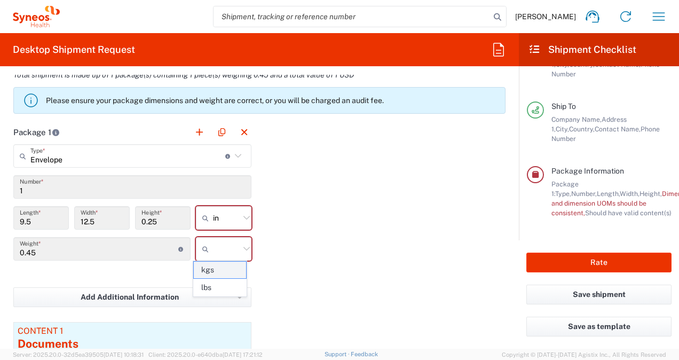
click at [222, 269] on span "kgs" at bounding box center [220, 270] width 52 height 17
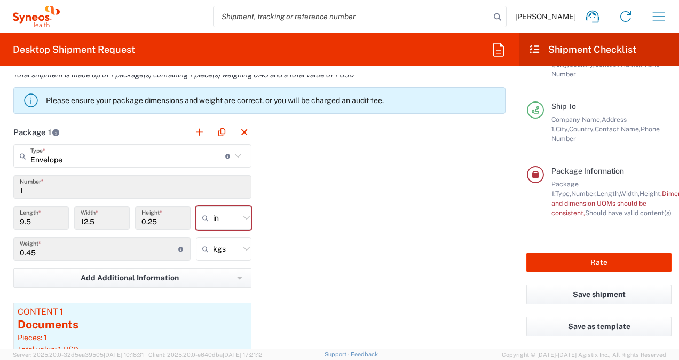
click at [240, 246] on icon at bounding box center [247, 249] width 14 height 14
type input "kgs"
click at [236, 218] on input "in" at bounding box center [226, 217] width 27 height 17
click at [244, 217] on icon at bounding box center [247, 218] width 6 height 4
click at [220, 258] on span "cm" at bounding box center [220, 256] width 52 height 17
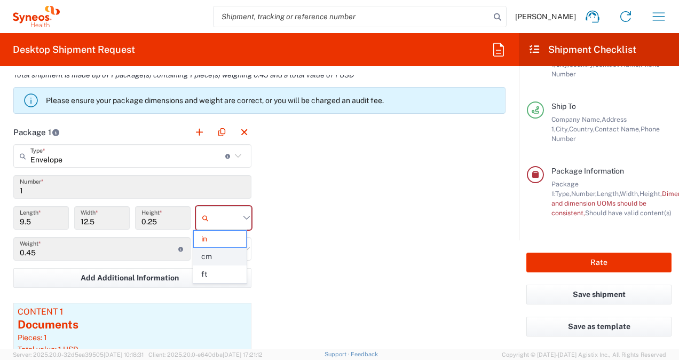
type input "24.13"
type input "31.75"
type input "0.64"
type input "cm"
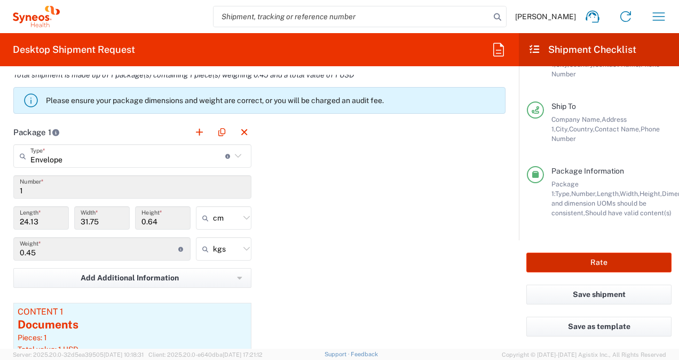
click at [598, 260] on button "Rate" at bounding box center [599, 263] width 145 height 20
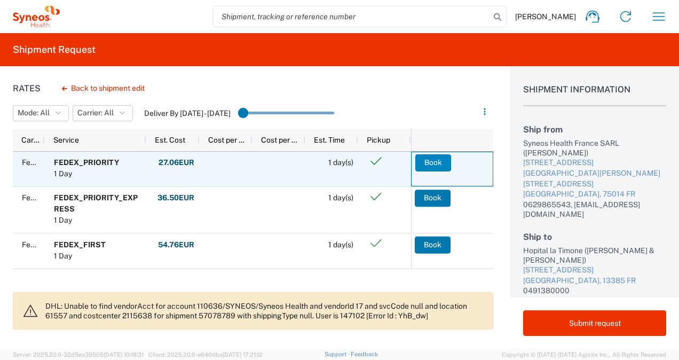
click at [429, 164] on button "Book" at bounding box center [433, 162] width 36 height 17
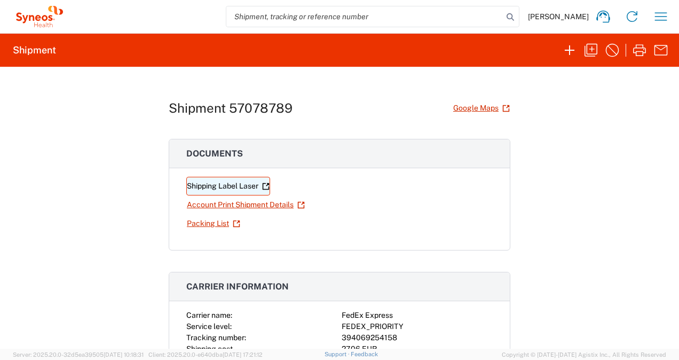
click at [230, 182] on link "Shipping Label Laser" at bounding box center [228, 186] width 84 height 19
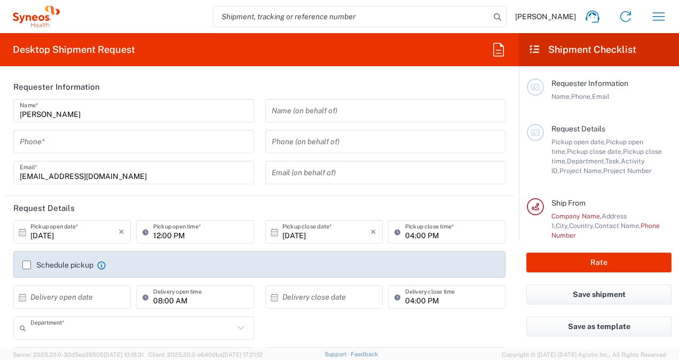
type input "3229"
type input "[GEOGRAPHIC_DATA]"
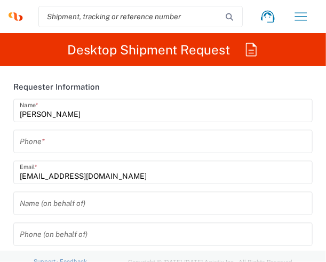
type input "Syneos Health France SARL"
click at [104, 139] on input "tel" at bounding box center [163, 141] width 287 height 19
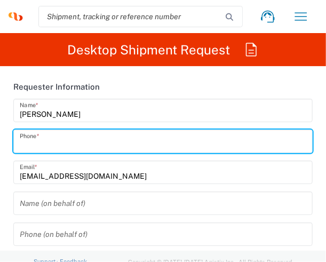
type input "0614160846"
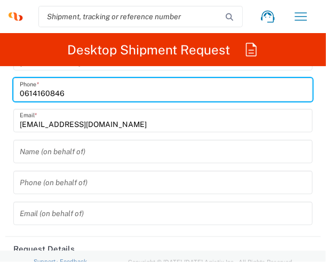
scroll to position [64, 0]
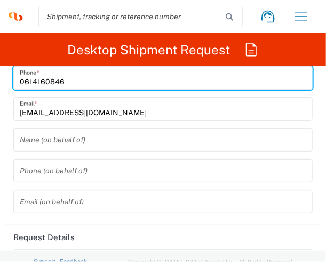
click at [101, 139] on input "text" at bounding box center [163, 140] width 287 height 19
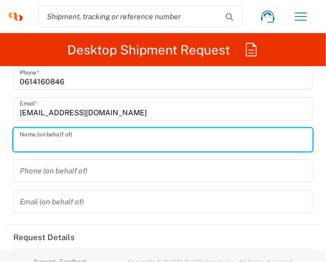
click at [76, 203] on input "text" at bounding box center [163, 202] width 287 height 19
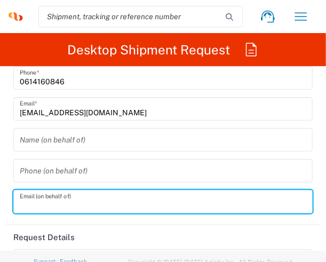
type input "youcef.bouguedah@syneoshealth.com"
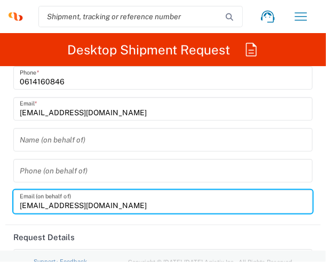
type input "Centre d investigation clinique CHU"
click at [64, 138] on input "text" at bounding box center [163, 140] width 287 height 19
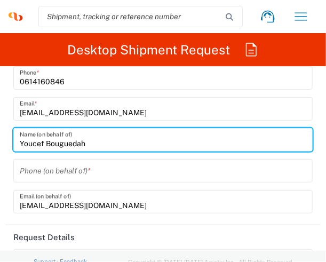
type input "Youcef Bouguedah"
click at [74, 168] on input "tel" at bounding box center [163, 171] width 287 height 19
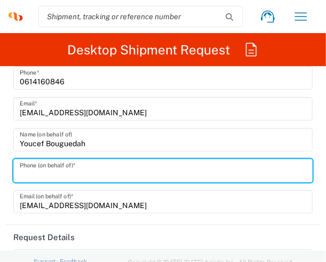
type input "0629865543"
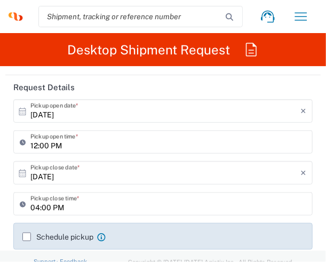
scroll to position [261, 0]
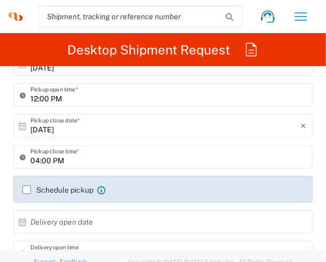
click at [29, 187] on label "Schedule pickup" at bounding box center [57, 190] width 71 height 9
click at [27, 190] on input "Schedule pickup" at bounding box center [27, 190] width 0 height 0
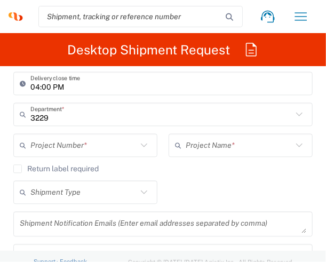
scroll to position [524, 0]
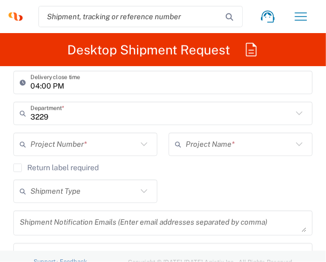
click at [137, 144] on icon at bounding box center [144, 145] width 14 height 14
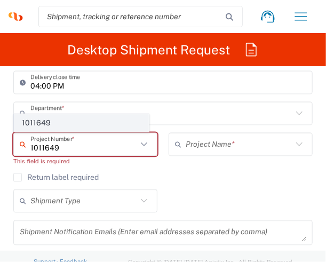
type input "1011649"
click at [69, 124] on span "1011649" at bounding box center [81, 123] width 134 height 17
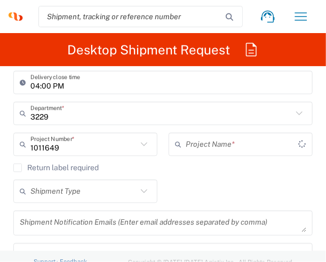
type input "Regeneron 1011649"
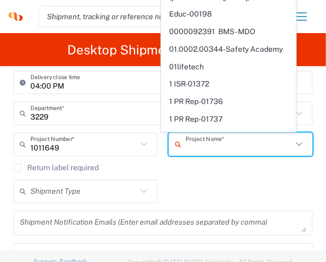
click at [216, 144] on input "text" at bounding box center [239, 145] width 107 height 19
click at [224, 199] on div "Shipment Type Batch Regular" at bounding box center [163, 195] width 311 height 31
type input "Regeneron 1011649"
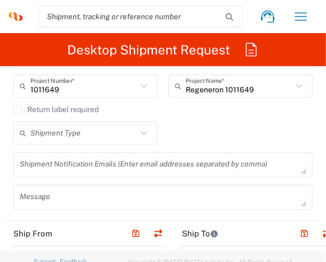
scroll to position [583, 0]
click at [138, 135] on icon at bounding box center [144, 132] width 14 height 14
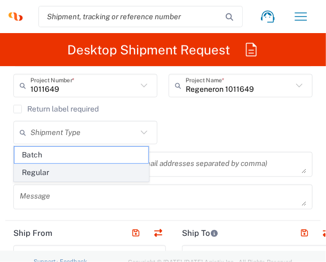
click at [65, 170] on span "Regular" at bounding box center [81, 172] width 134 height 17
type input "Regular"
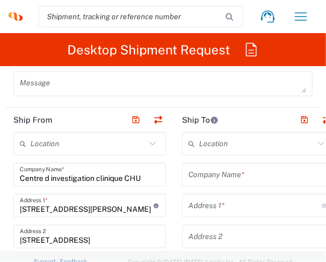
scroll to position [697, 0]
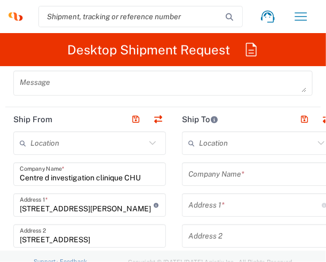
click at [72, 140] on input "text" at bounding box center [87, 143] width 115 height 19
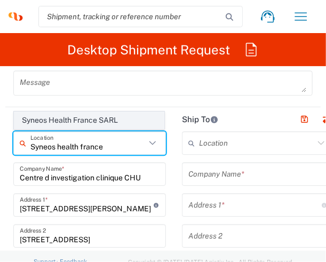
click at [93, 121] on span "Syneos Health France SARL" at bounding box center [89, 120] width 150 height 17
type input "Syneos Health France SARL"
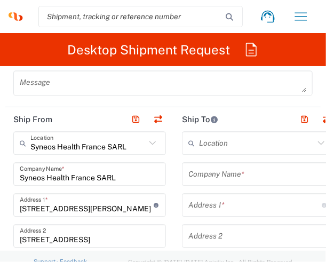
click at [225, 170] on input "text" at bounding box center [259, 174] width 140 height 19
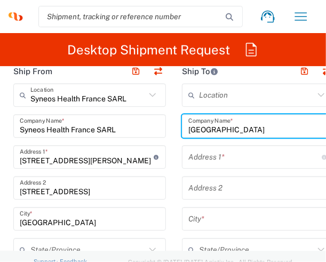
scroll to position [746, 0]
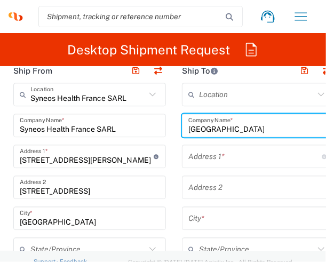
type input "Centre Hospitalier Lyon Sud"
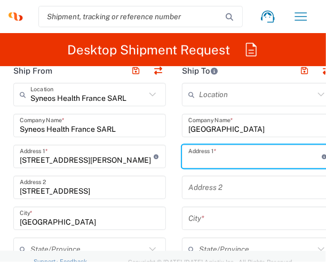
click at [224, 159] on input "text" at bounding box center [256, 156] width 134 height 19
type input "165 Chemin du Grand Revoyet"
click at [228, 184] on input "text" at bounding box center [259, 187] width 140 height 19
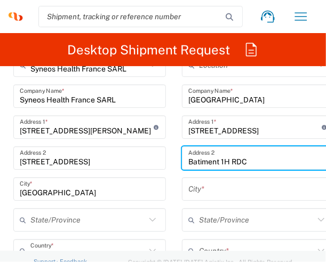
scroll to position [775, 0]
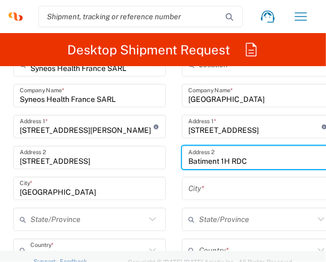
type input "Batiment 1H RDC"
click at [230, 192] on input "text" at bounding box center [259, 188] width 140 height 19
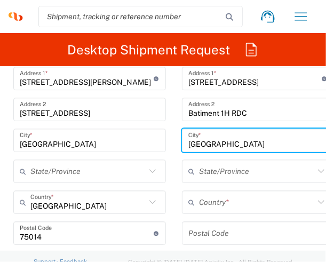
scroll to position [825, 0]
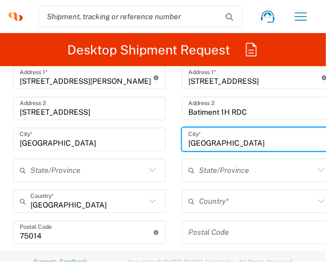
type input "Lyon"
click at [235, 201] on input "text" at bounding box center [256, 201] width 115 height 19
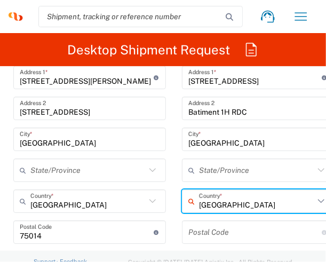
type input "France"
click at [215, 233] on input "undefined" at bounding box center [256, 232] width 134 height 19
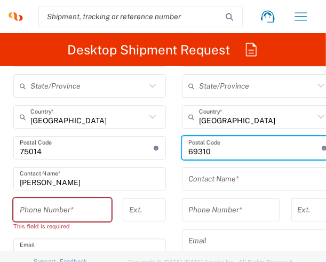
scroll to position [909, 0]
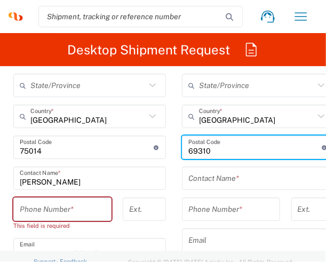
type input "69310"
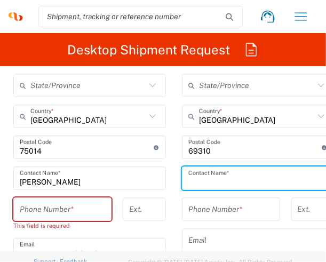
click at [221, 177] on input "text" at bounding box center [259, 178] width 140 height 19
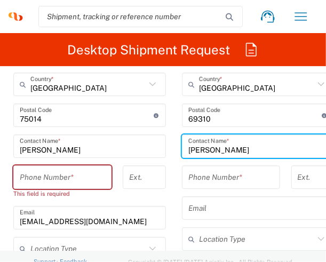
scroll to position [946, 0]
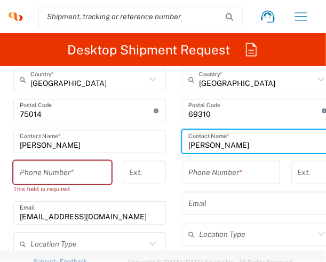
type input "Maryline GOMES"
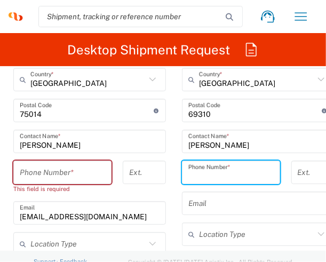
click at [230, 176] on input "tel" at bounding box center [231, 172] width 85 height 19
type input "0478569086"
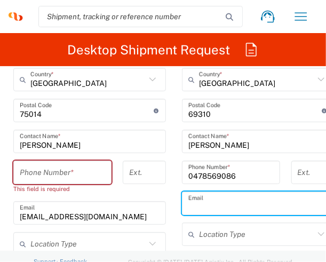
click at [227, 194] on input "text" at bounding box center [259, 203] width 140 height 19
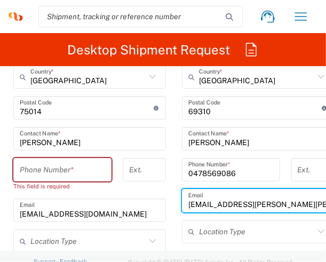
scroll to position [960, 0]
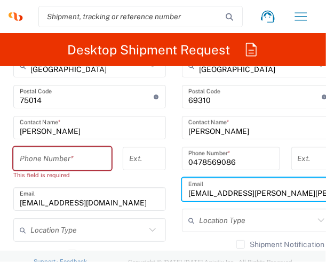
type input "maryline.gomes@chu-lyon.fr"
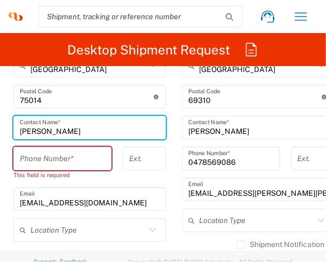
drag, startPoint x: 87, startPoint y: 129, endPoint x: 4, endPoint y: 128, distance: 82.8
click at [4, 128] on form "Requester Information Adelaide Tauk Name * 0614160846 Phone * adelaide.tauk@syn…" at bounding box center [163, 232] width 326 height 2235
type input "Youcef Bouguedah"
click at [59, 160] on input "tel" at bounding box center [62, 159] width 85 height 19
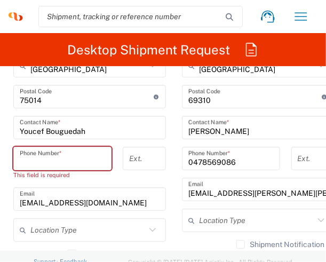
type input "0629865543"
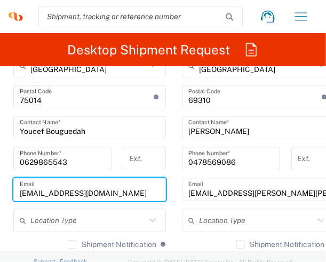
drag, startPoint x: 150, startPoint y: 195, endPoint x: 14, endPoint y: 195, distance: 135.1
click at [14, 195] on div "adelaide.tauk@syneoshealth.com Email" at bounding box center [89, 189] width 153 height 23
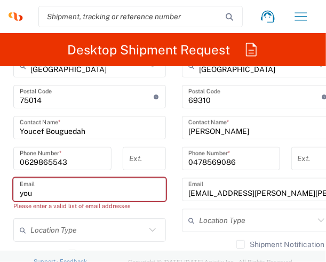
type input "youcef.bouguedah@syneoshealth.com"
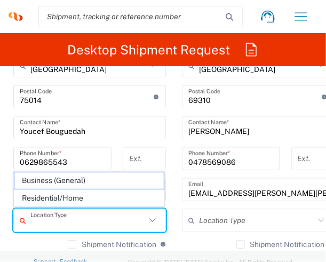
click at [172, 109] on main "Syneos Health France SARL Location Syneos Health France SARL Addison Whitney LL…" at bounding box center [89, 123] width 169 height 511
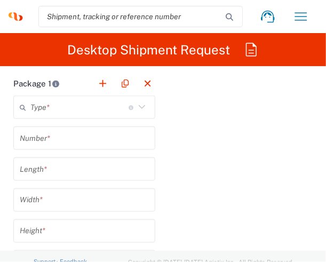
scroll to position [1361, 0]
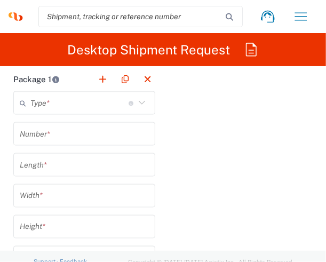
click at [135, 103] on icon at bounding box center [142, 103] width 14 height 14
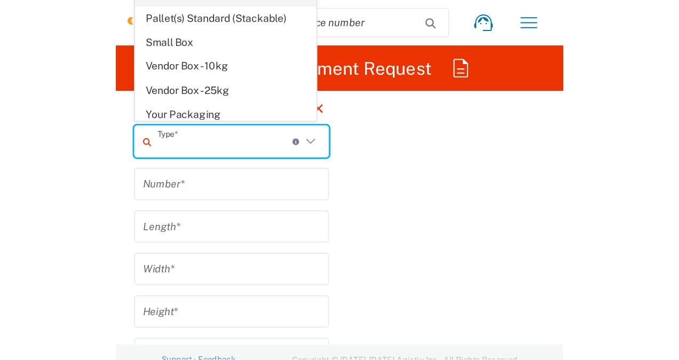
scroll to position [0, 0]
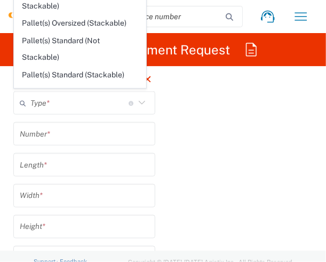
click at [190, 161] on div "Package 1 Type * Material used to package goods Envelope Large Box Medium Box P…" at bounding box center [163, 246] width 316 height 358
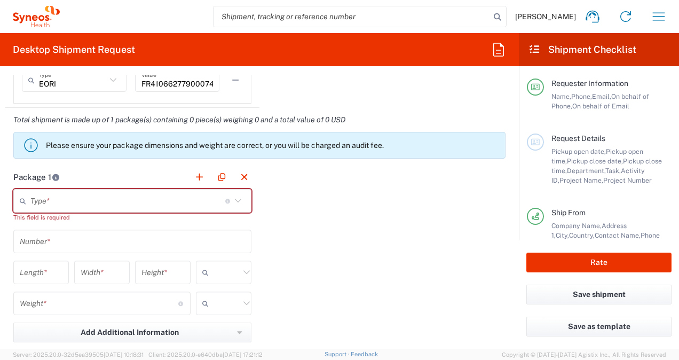
scroll to position [921, 0]
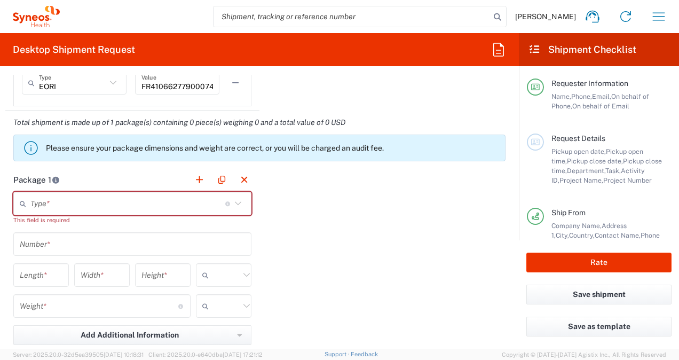
click at [236, 200] on icon at bounding box center [238, 204] width 14 height 14
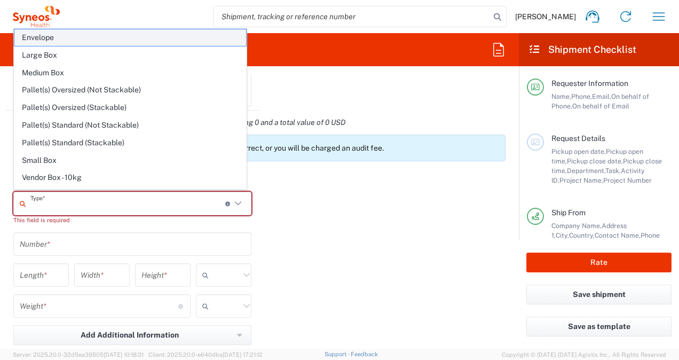
click at [114, 38] on span "Envelope" at bounding box center [130, 37] width 232 height 17
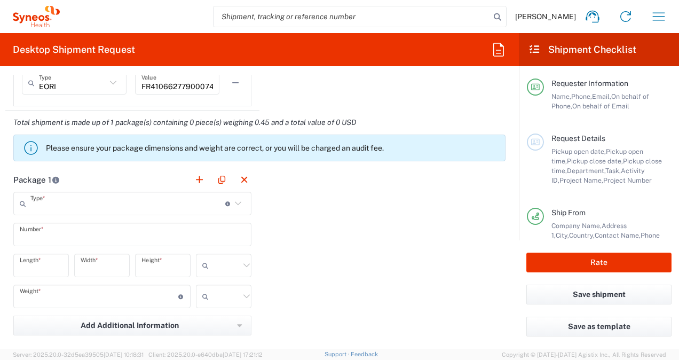
type input "Envelope"
type input "1"
type input "9.5"
type input "12.5"
type input "0.25"
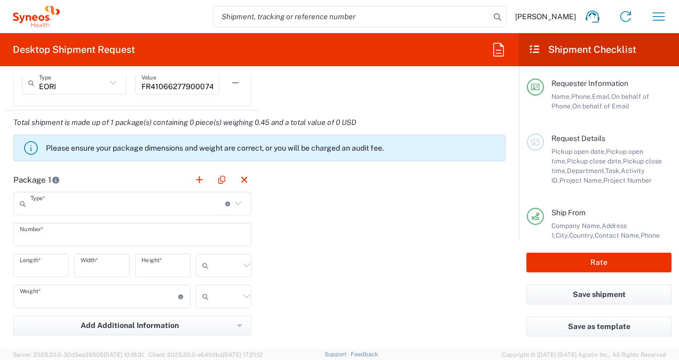
type input "in"
type input "0.45"
click at [241, 295] on icon at bounding box center [247, 296] width 14 height 14
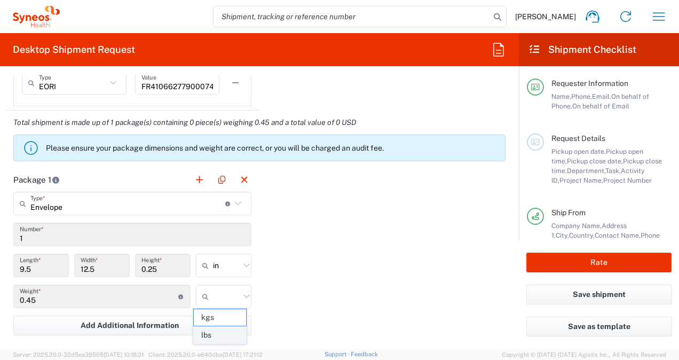
click at [220, 333] on span "lbs" at bounding box center [220, 335] width 52 height 17
click at [300, 297] on div "Package 1 Envelope Type * Material used to package goods Envelope Large Box Med…" at bounding box center [259, 285] width 508 height 234
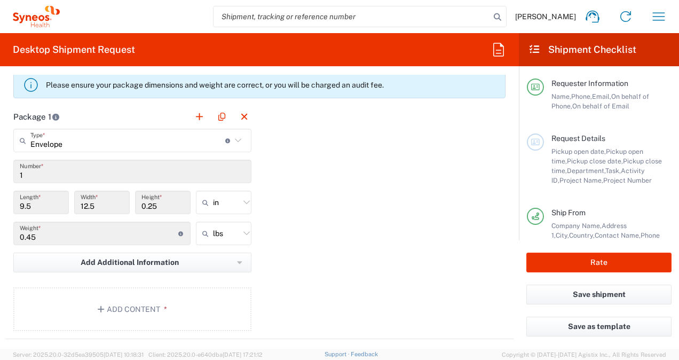
scroll to position [985, 0]
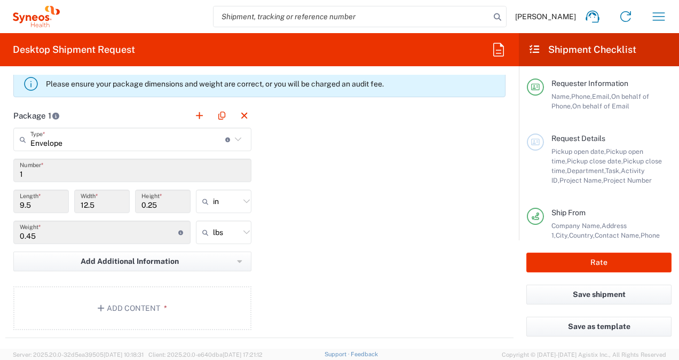
click at [240, 229] on icon at bounding box center [247, 232] width 14 height 14
type input "lbs"
click at [215, 268] on span "kgs" at bounding box center [220, 271] width 52 height 17
type input "0.2"
type input "kgs"
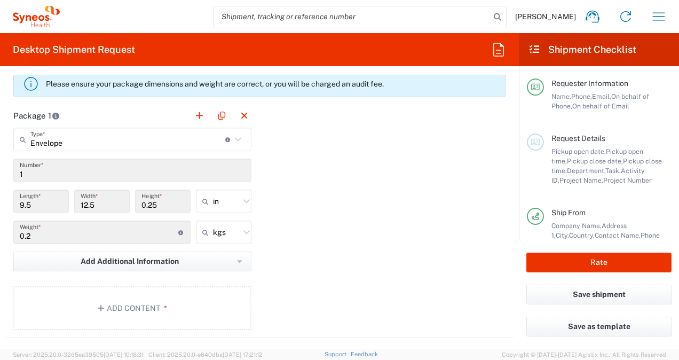
click at [300, 256] on div "Package 1 Envelope Type * Material used to package goods Envelope Large Box Med…" at bounding box center [259, 221] width 508 height 234
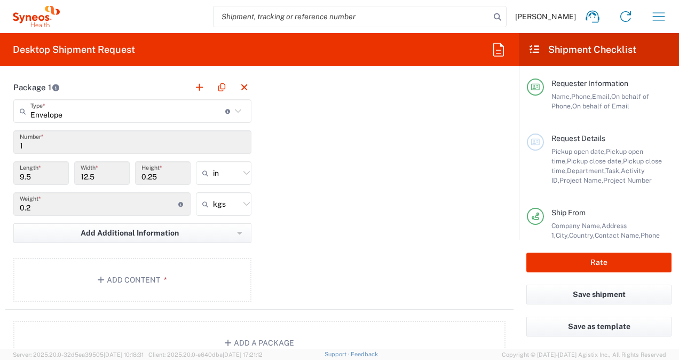
scroll to position [1021, 0]
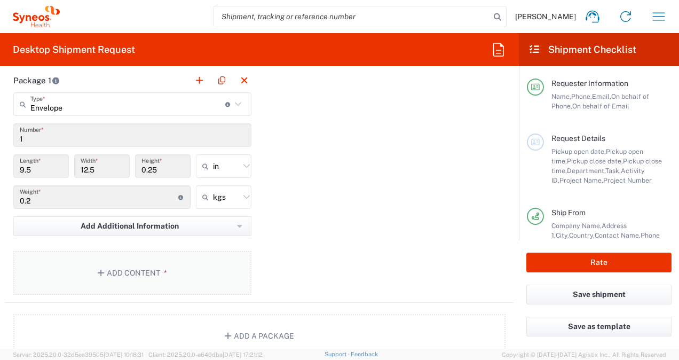
click at [162, 273] on span "*" at bounding box center [163, 273] width 7 height 9
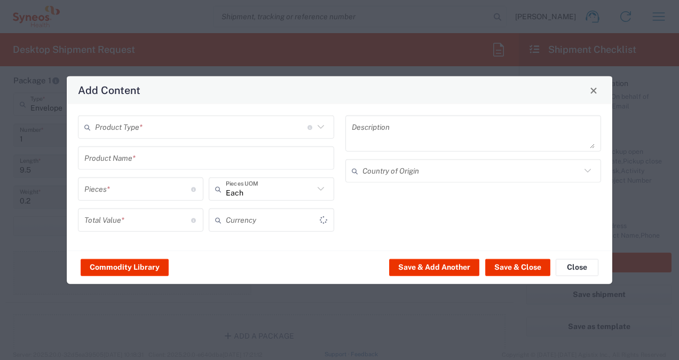
type input "US Dollar"
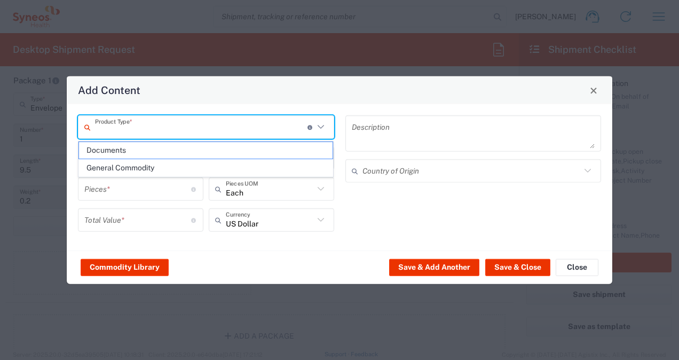
click at [261, 128] on input "text" at bounding box center [201, 126] width 213 height 19
click at [202, 143] on span "Documents" at bounding box center [206, 150] width 254 height 17
type input "Documents"
type input "1"
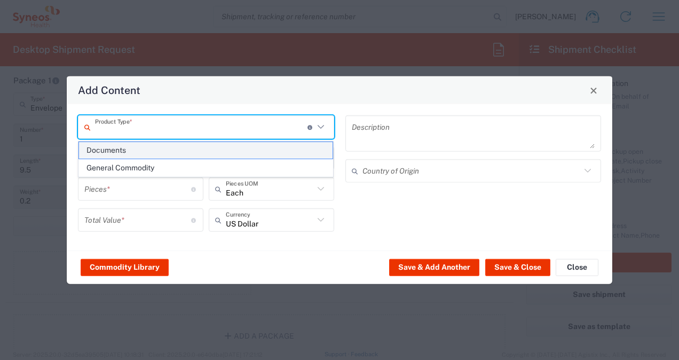
type input "1"
type textarea "Documents"
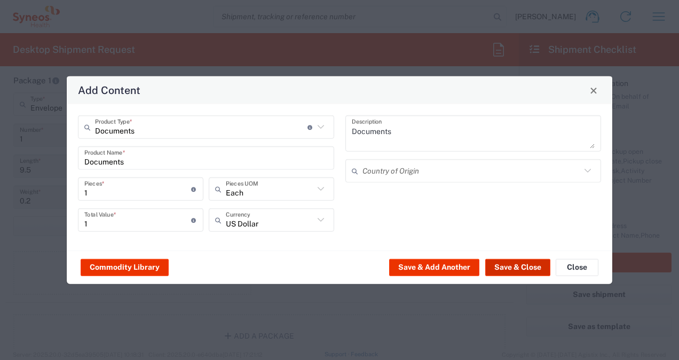
click at [519, 266] on button "Save & Close" at bounding box center [517, 266] width 65 height 17
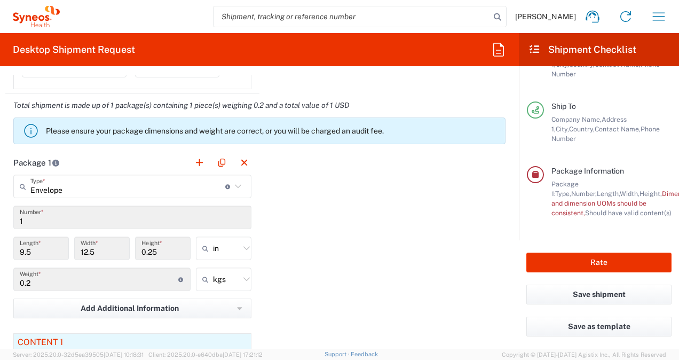
scroll to position [963, 0]
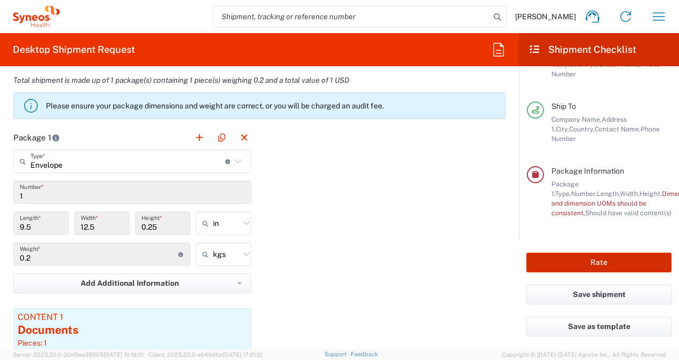
click at [585, 263] on button "Rate" at bounding box center [599, 263] width 145 height 20
type input "1011649"
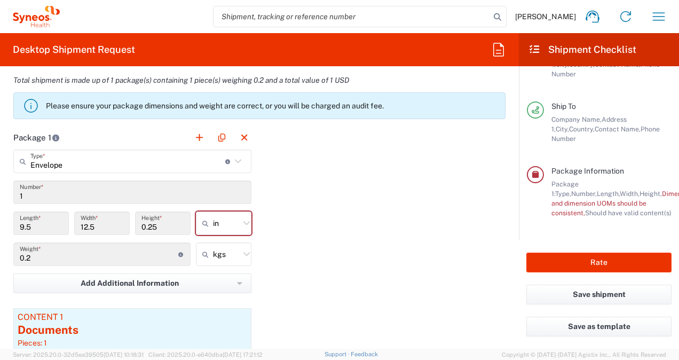
click at [246, 219] on icon at bounding box center [247, 223] width 14 height 14
click at [214, 266] on span "cm" at bounding box center [220, 262] width 52 height 17
type input "24.13"
type input "31.75"
type input "0.64"
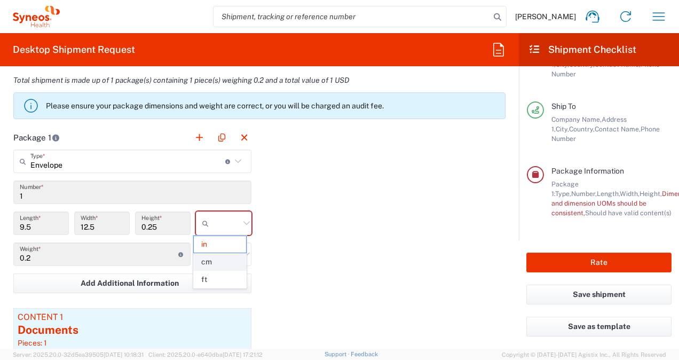
type input "cm"
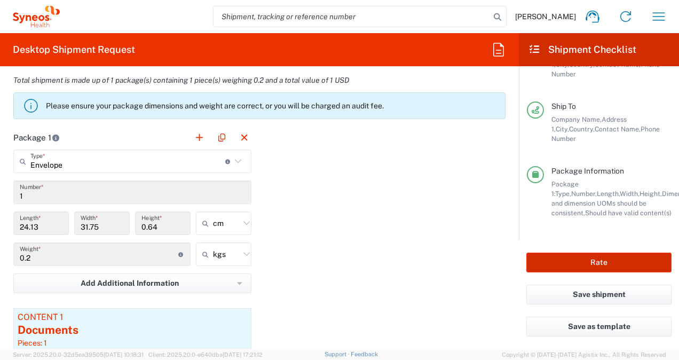
click at [575, 265] on button "Rate" at bounding box center [599, 263] width 145 height 20
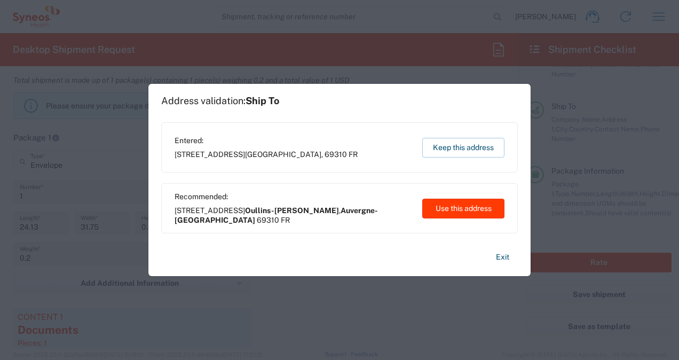
click at [464, 212] on button "Use this address" at bounding box center [463, 209] width 82 height 20
type input "Oullins-Pierre-Bénite"
type input "Auvergne-Rhône-Alpes"
type input "France"
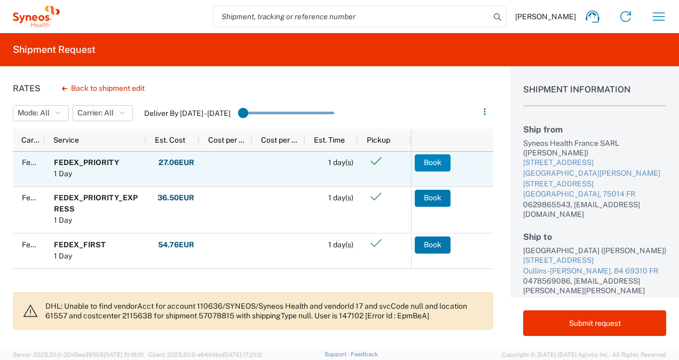
click at [438, 163] on button "Book" at bounding box center [433, 162] width 36 height 17
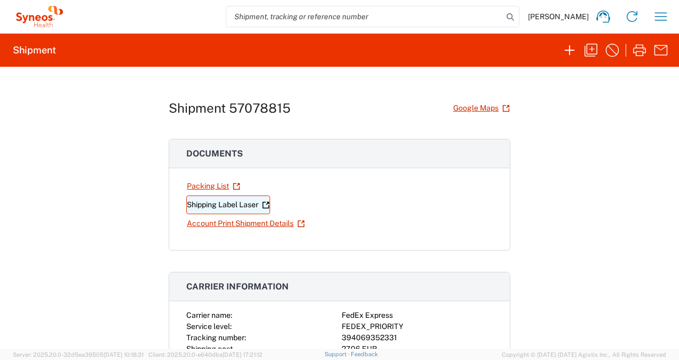
click at [199, 205] on link "Shipping Label Laser" at bounding box center [228, 204] width 84 height 19
